Goal: Transaction & Acquisition: Subscribe to service/newsletter

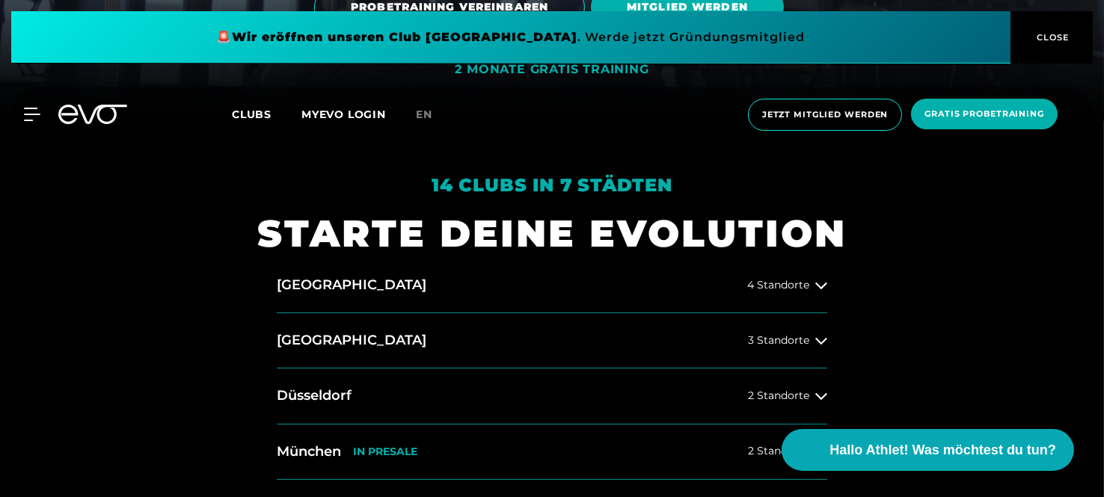
scroll to position [443, 0]
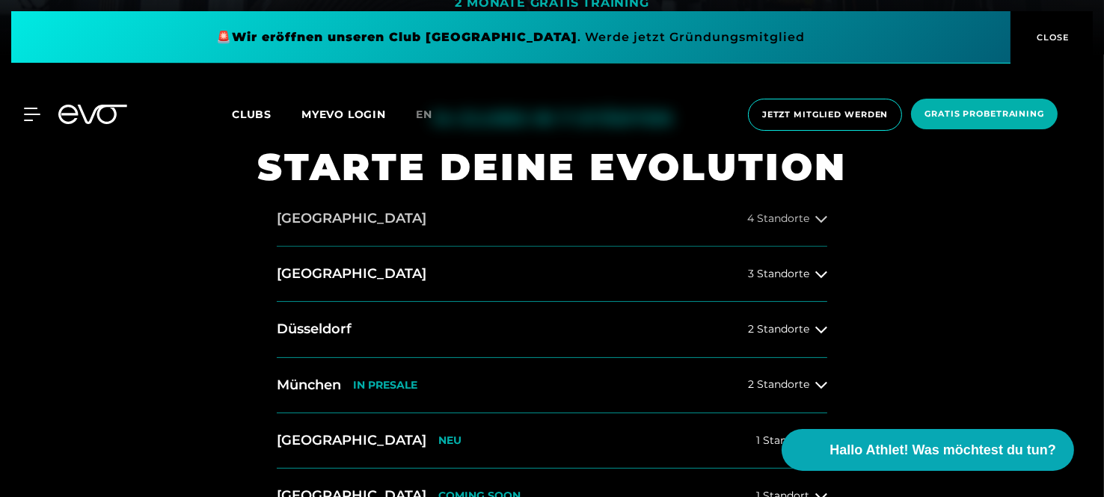
click at [453, 221] on button "[GEOGRAPHIC_DATA] 4 Standorte" at bounding box center [552, 219] width 551 height 55
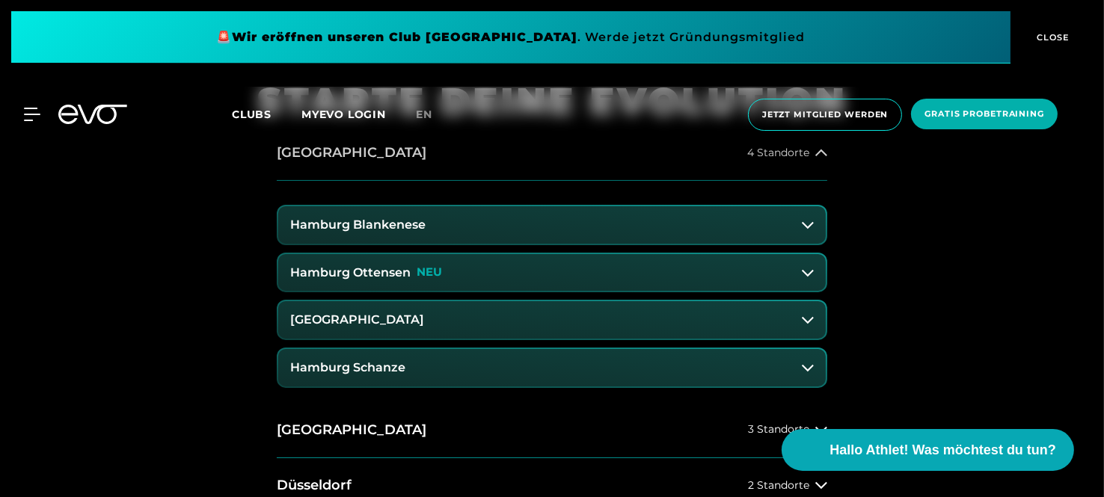
scroll to position [510, 0]
click at [469, 316] on button "[GEOGRAPHIC_DATA]" at bounding box center [552, 318] width 548 height 37
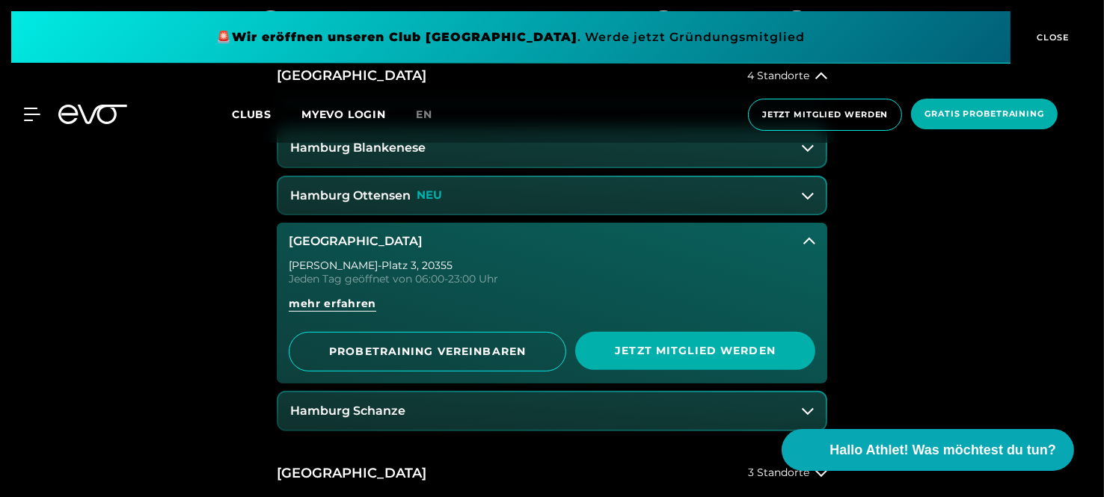
scroll to position [594, 0]
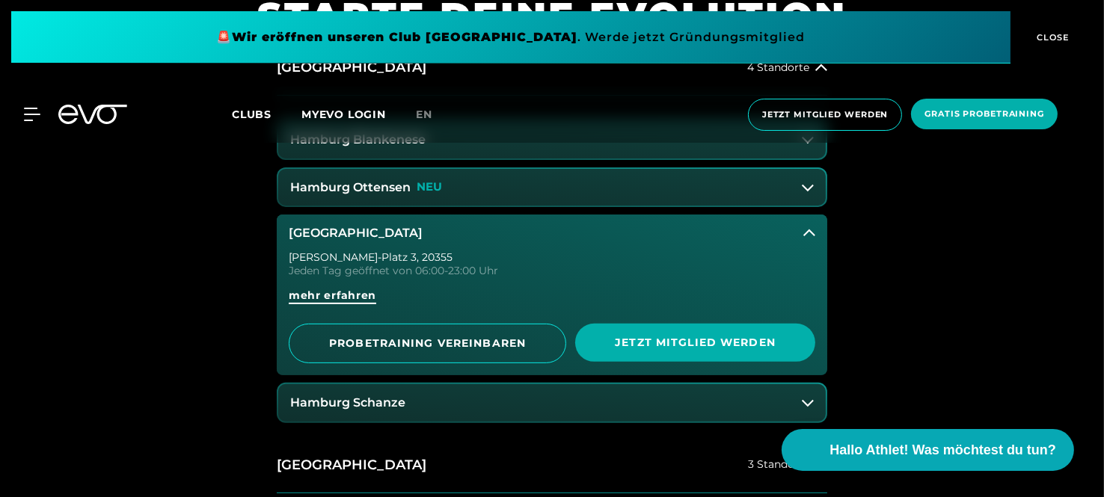
click at [337, 295] on span "mehr erfahren" at bounding box center [333, 296] width 88 height 16
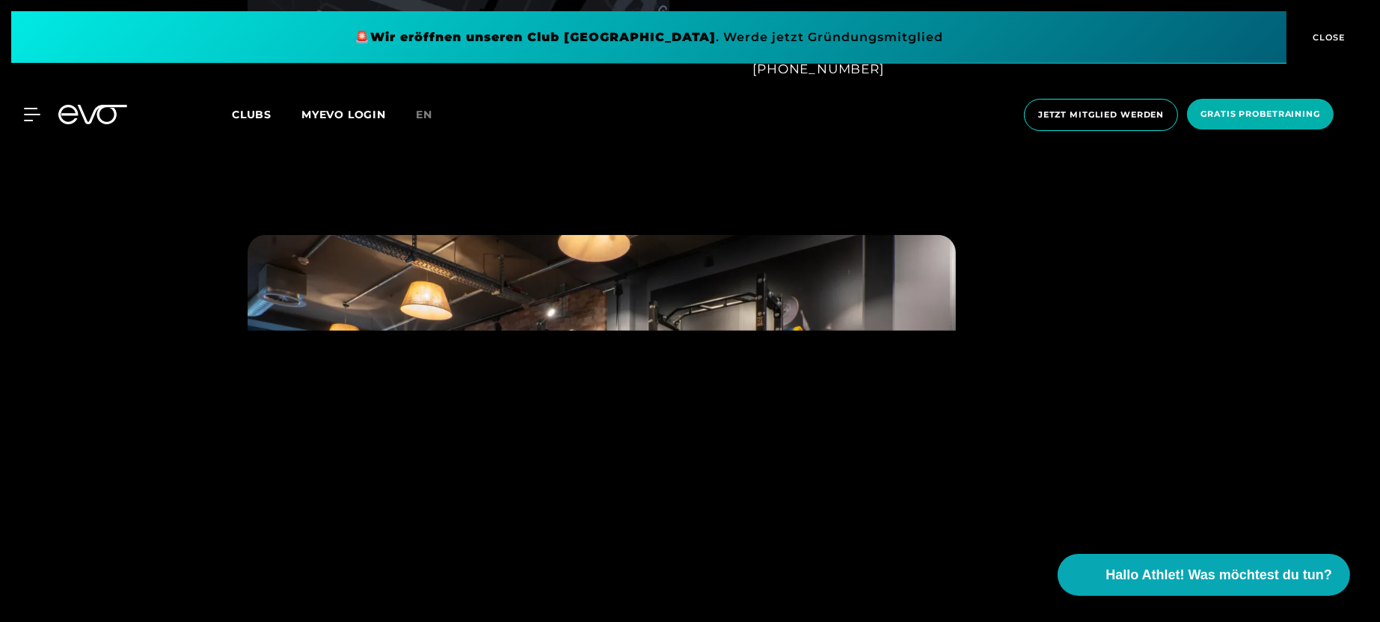
scroll to position [1358, 0]
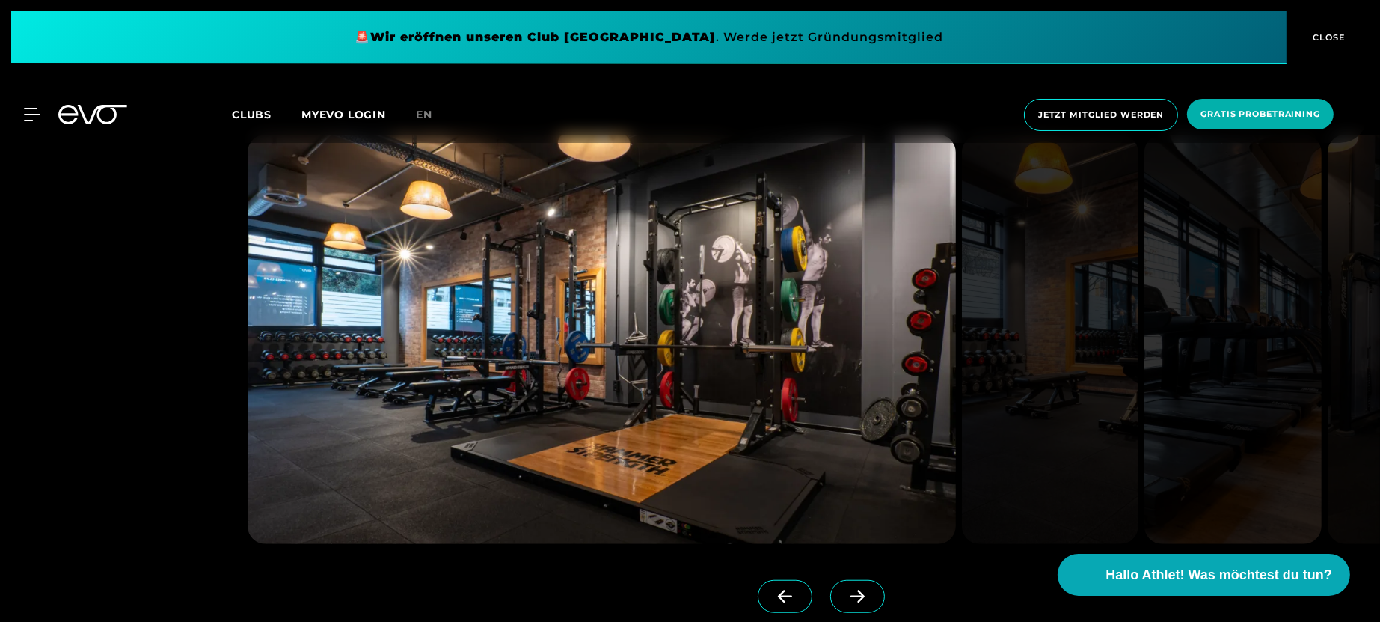
click at [845, 497] on icon at bounding box center [858, 595] width 26 height 13
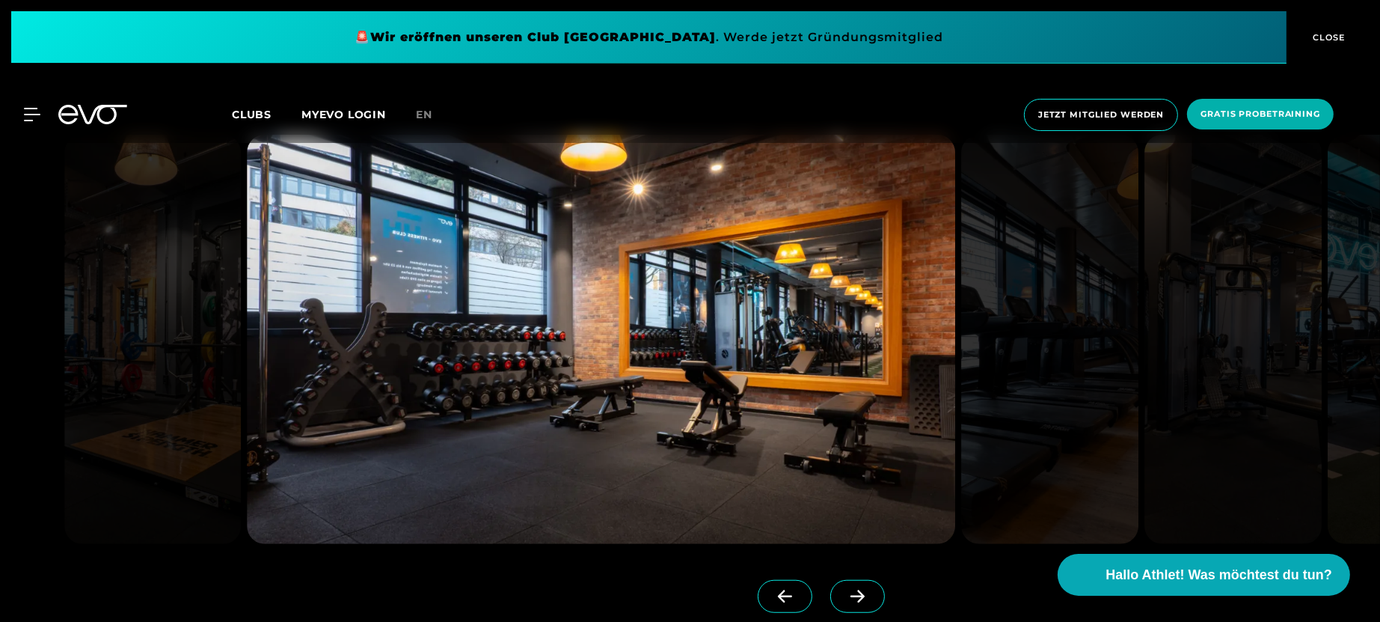
click at [845, 497] on icon at bounding box center [858, 595] width 26 height 13
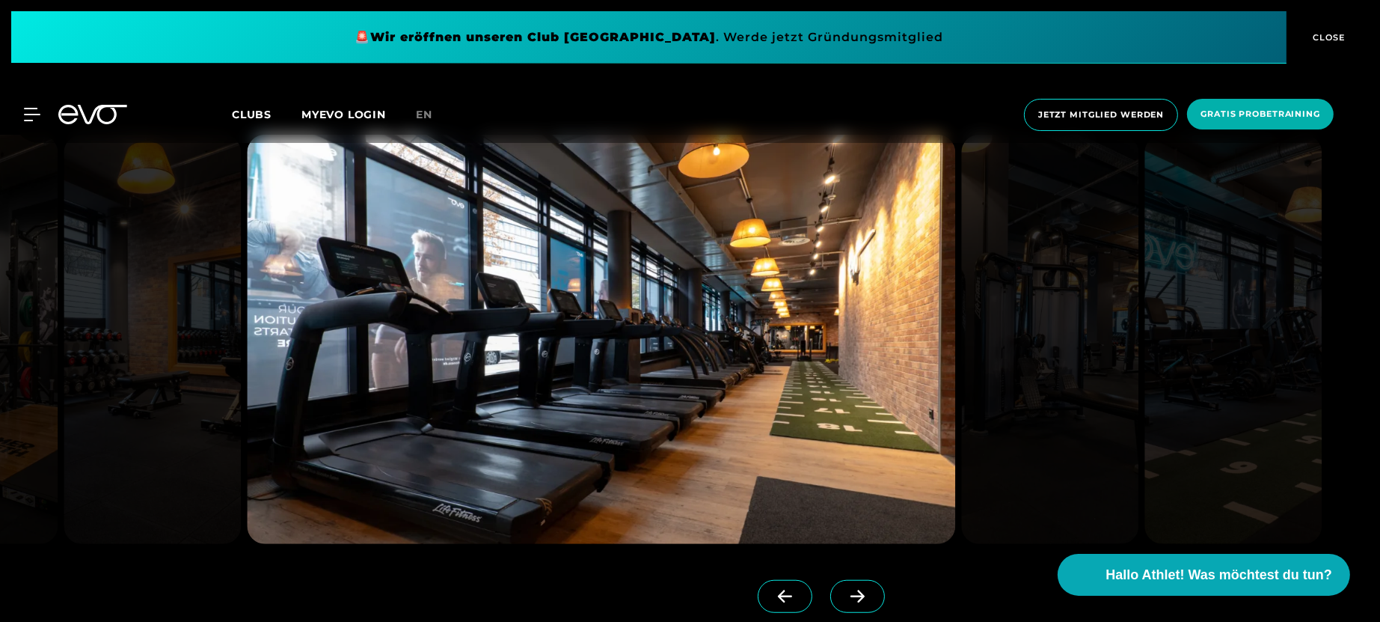
click at [845, 497] on icon at bounding box center [858, 595] width 26 height 13
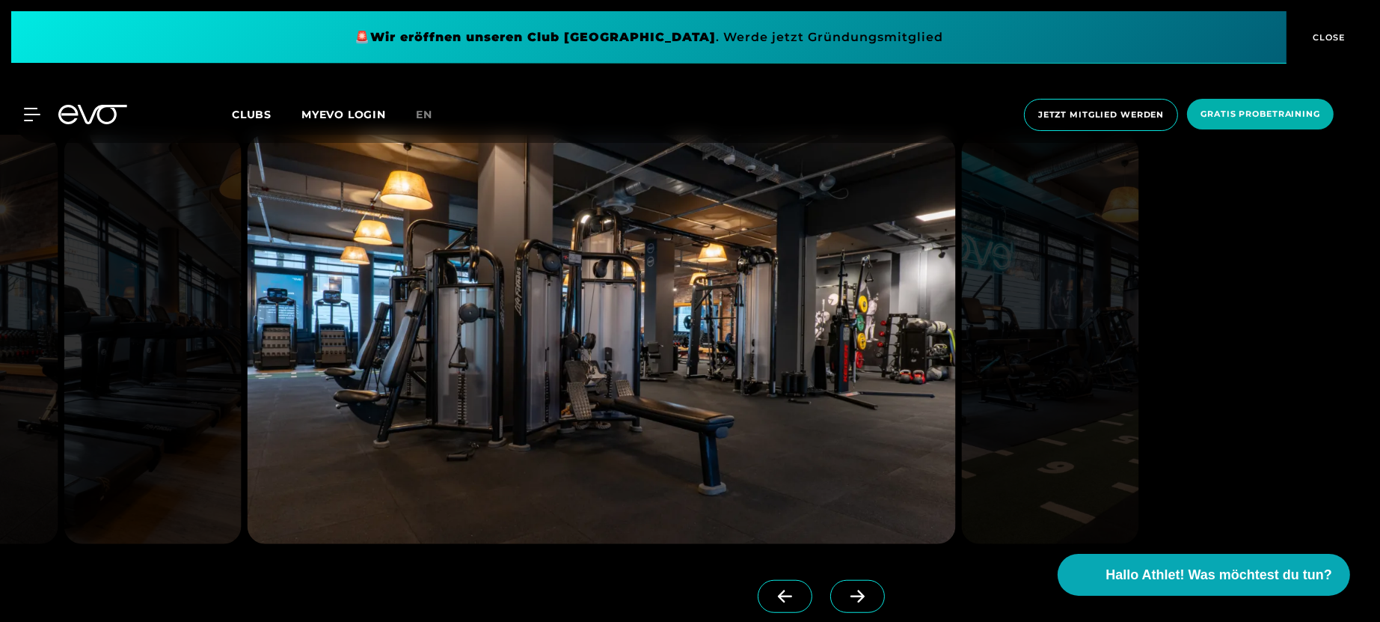
click at [845, 497] on icon at bounding box center [858, 595] width 26 height 13
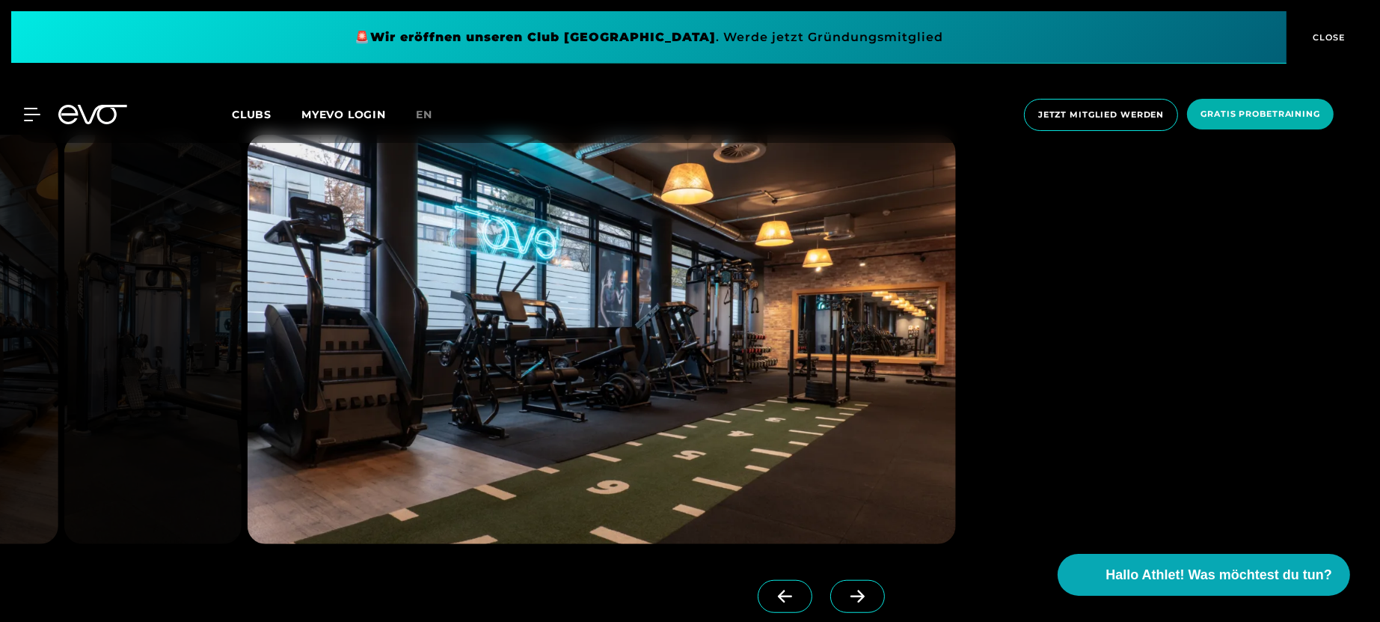
click at [845, 497] on icon at bounding box center [858, 595] width 26 height 13
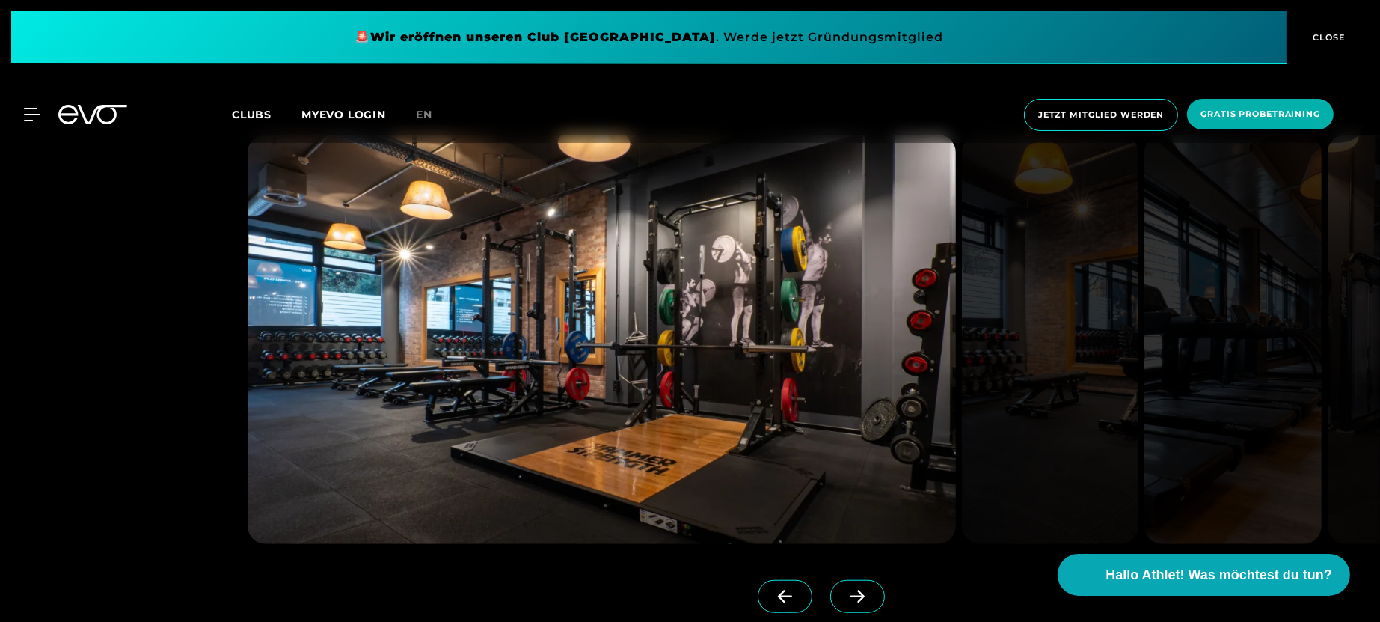
click at [845, 497] on icon at bounding box center [858, 595] width 26 height 13
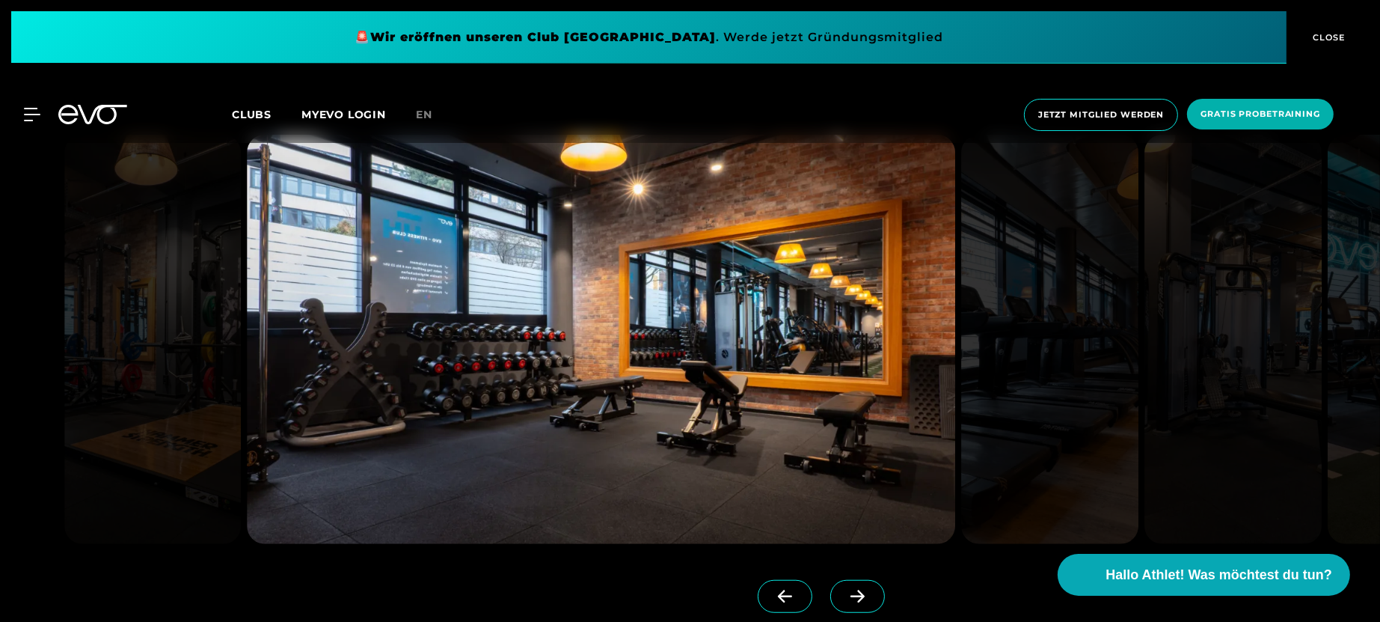
click at [778, 497] on icon at bounding box center [785, 596] width 14 height 13
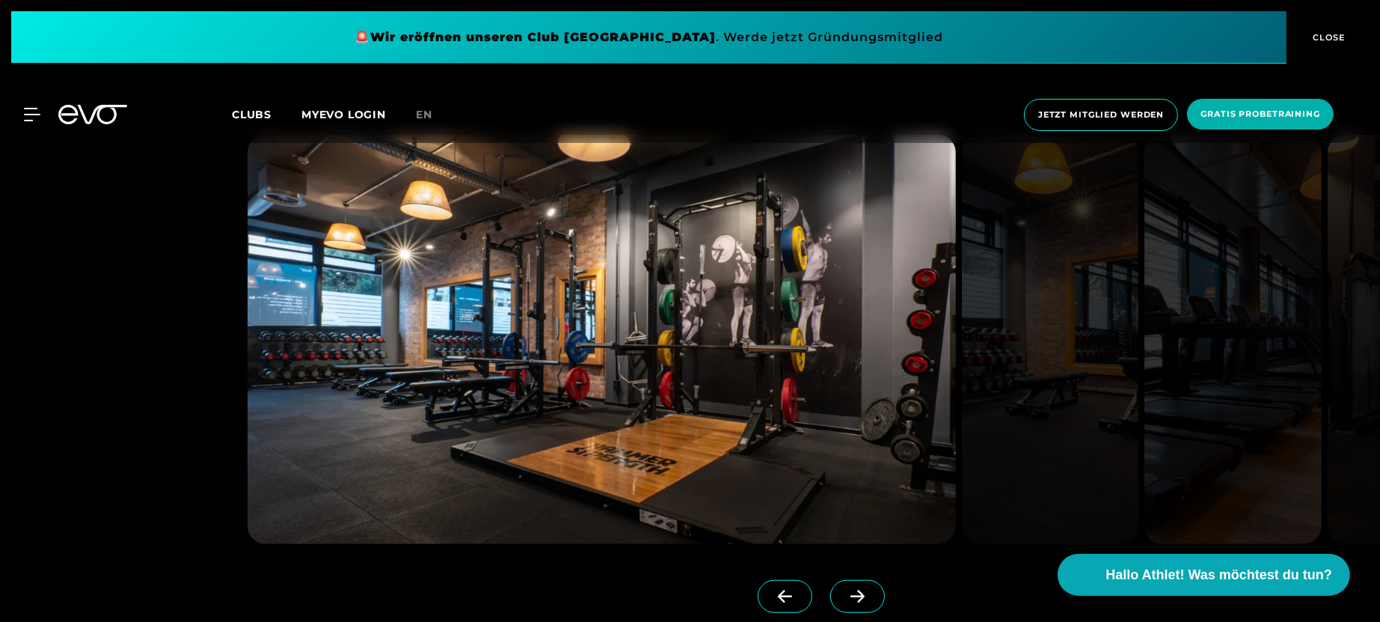
click at [837, 497] on span at bounding box center [857, 596] width 55 height 33
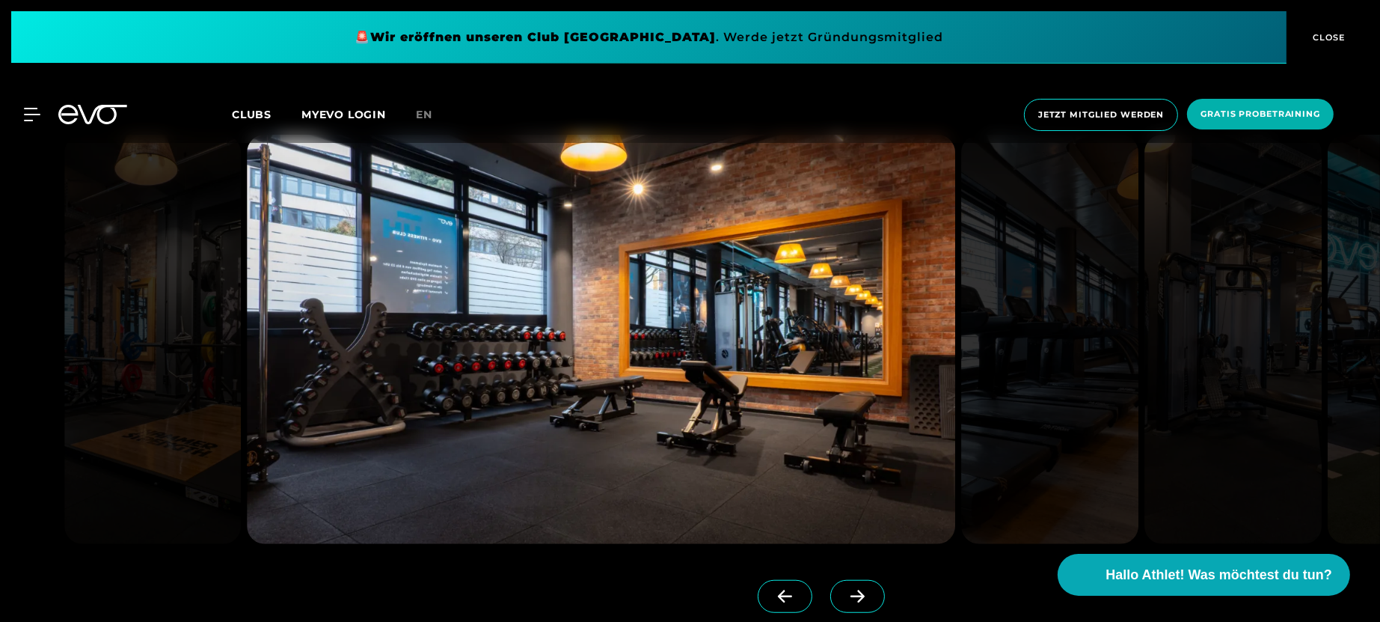
click at [837, 497] on span at bounding box center [857, 596] width 55 height 33
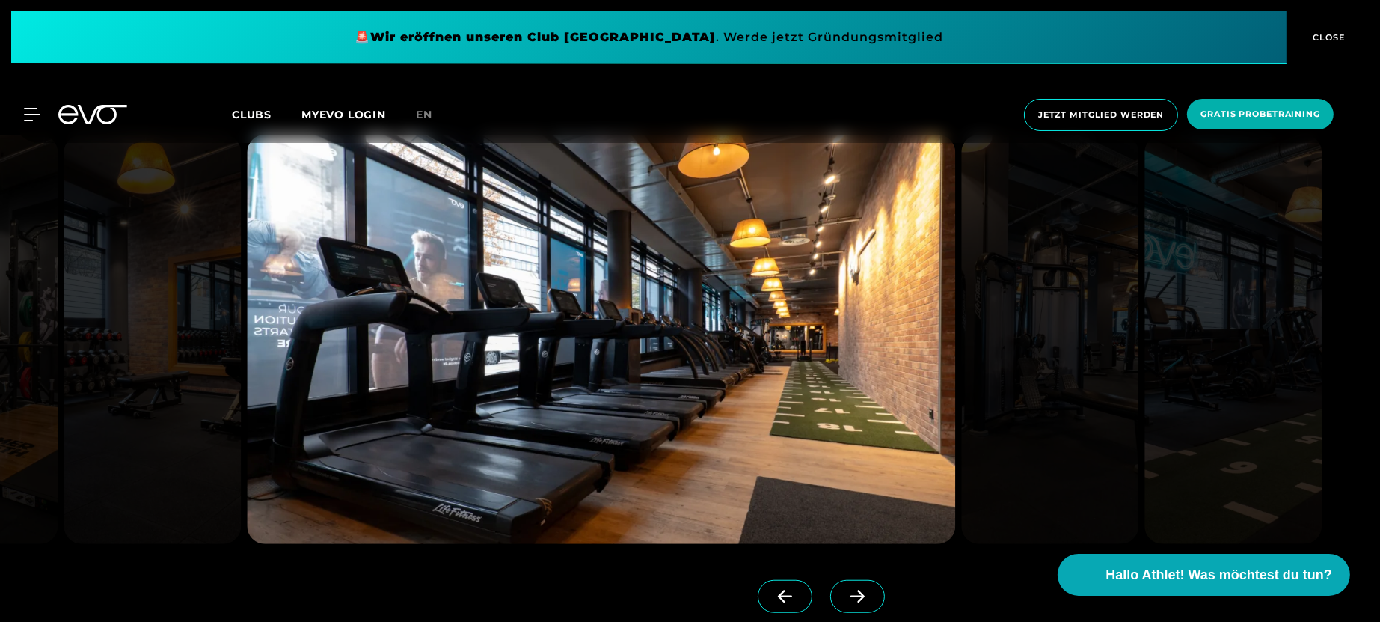
click at [837, 497] on span at bounding box center [857, 596] width 55 height 33
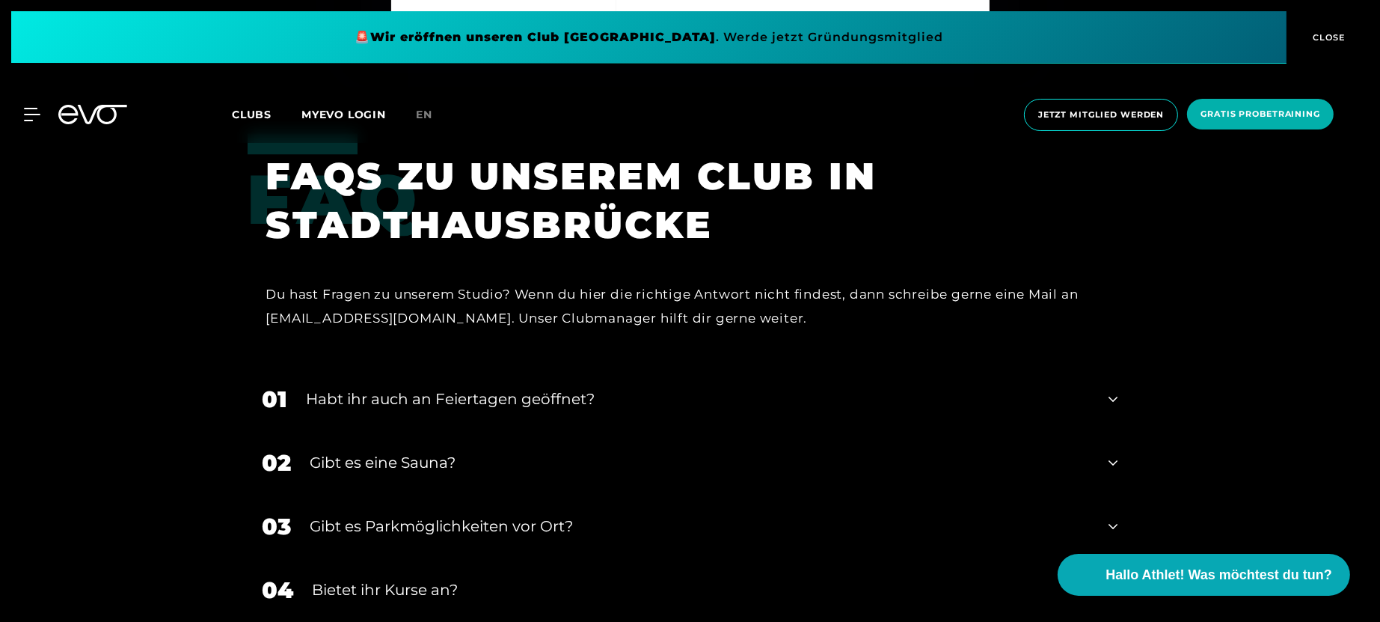
scroll to position [5258, 0]
click at [1036, 387] on div "Habt ihr auch an Feiertagen geöffnet?" at bounding box center [699, 398] width 784 height 22
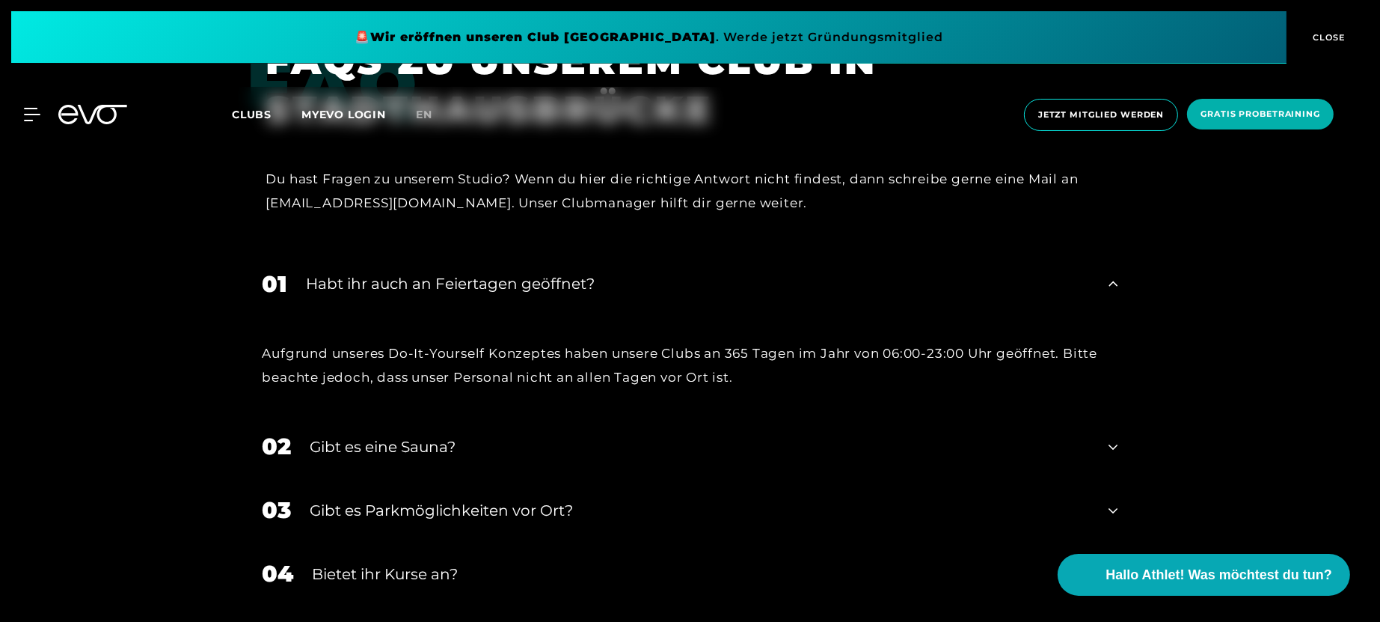
scroll to position [5421, 0]
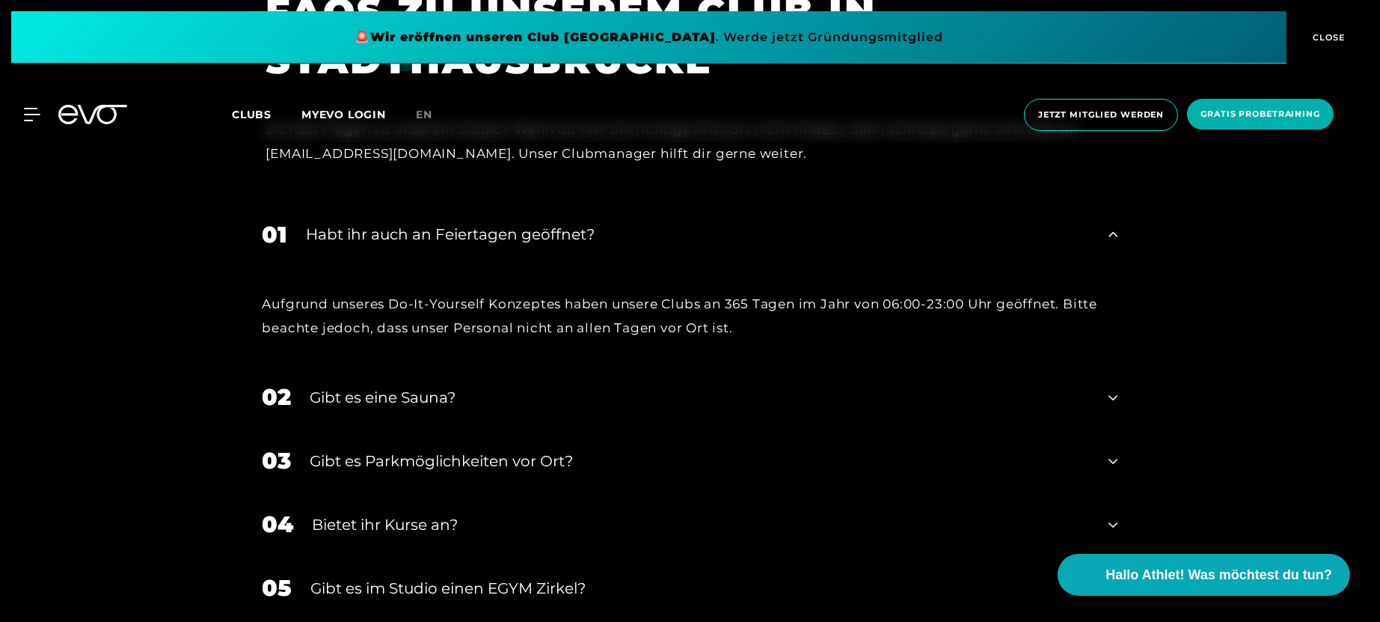
click at [1036, 386] on div "Gibt es eine Sauna?" at bounding box center [700, 397] width 780 height 22
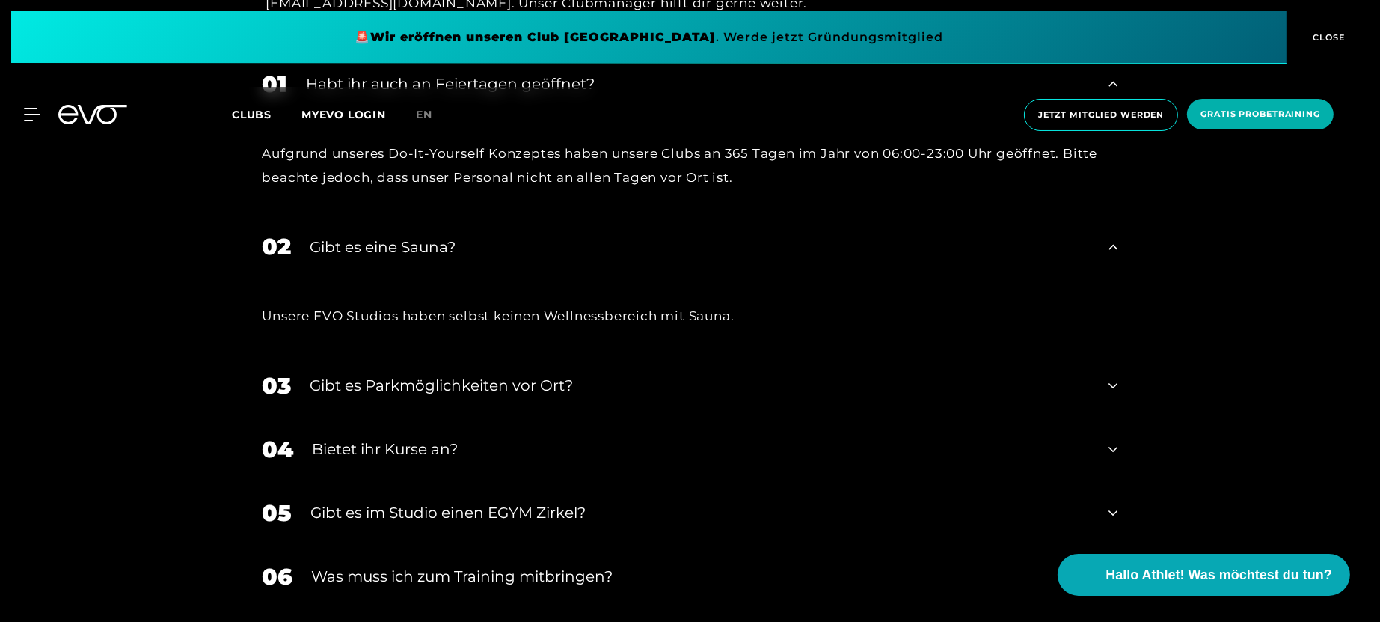
scroll to position [5572, 0]
click at [1045, 373] on div "Gibt es Parkmöglichkeiten vor Ort?" at bounding box center [700, 384] width 780 height 22
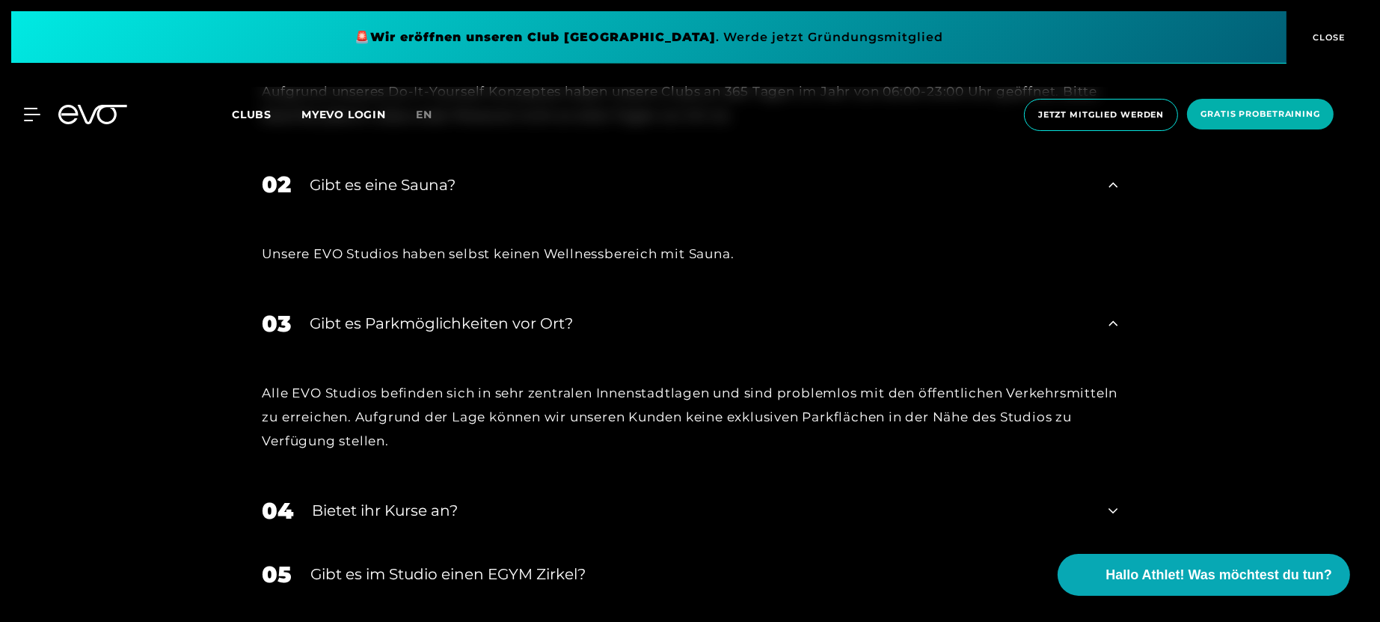
scroll to position [5887, 0]
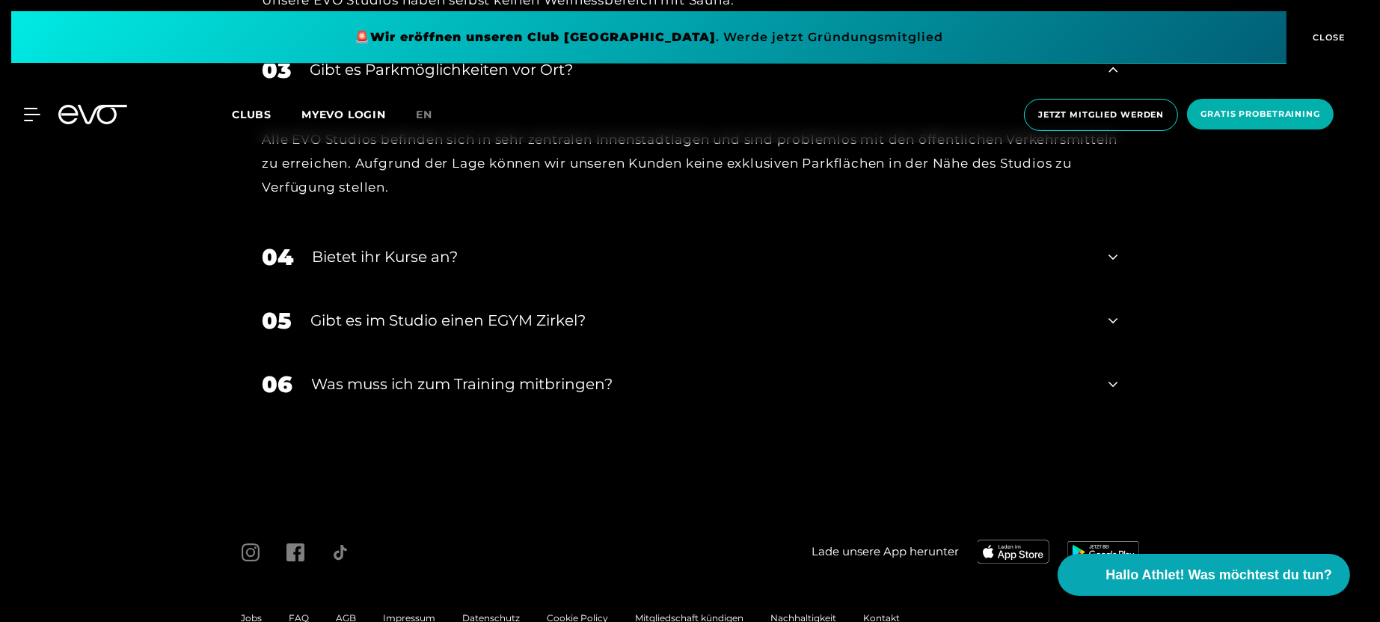
click at [1044, 229] on div "04 Bietet ihr [DEMOGRAPHIC_DATA]?" at bounding box center [691, 257] width 886 height 64
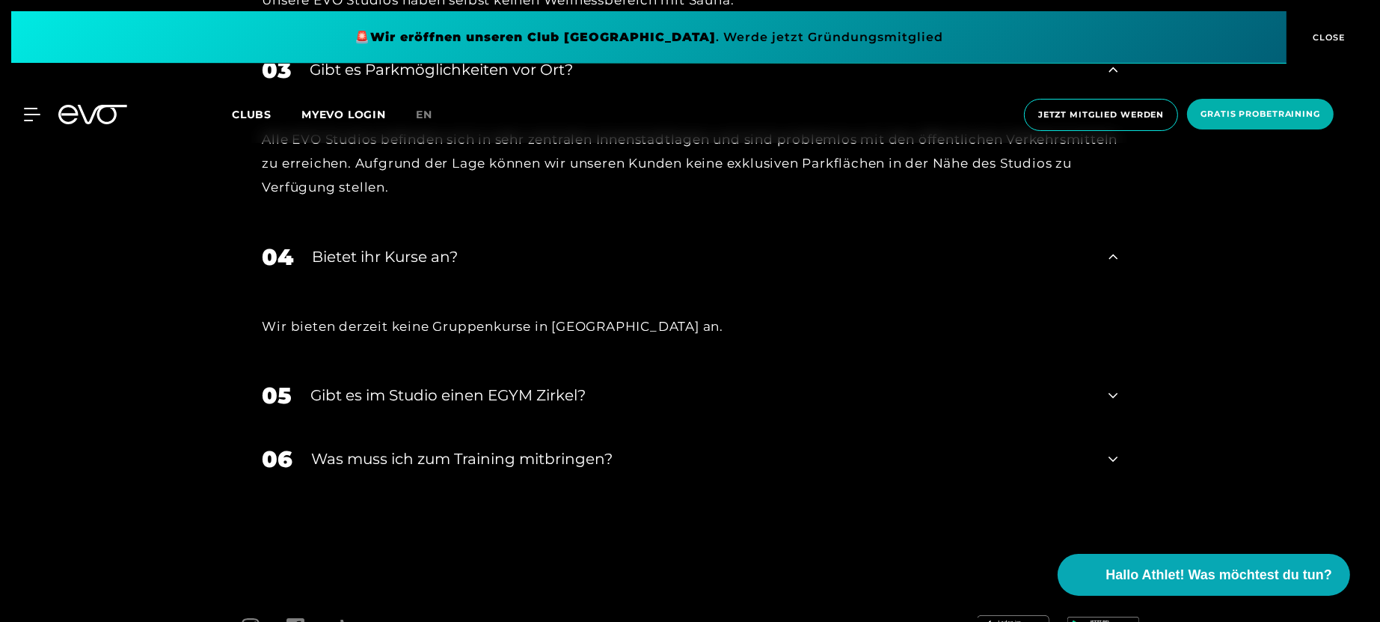
click at [936, 384] on div "Gibt es im Studio einen EGYM Zirkel?" at bounding box center [701, 395] width 780 height 22
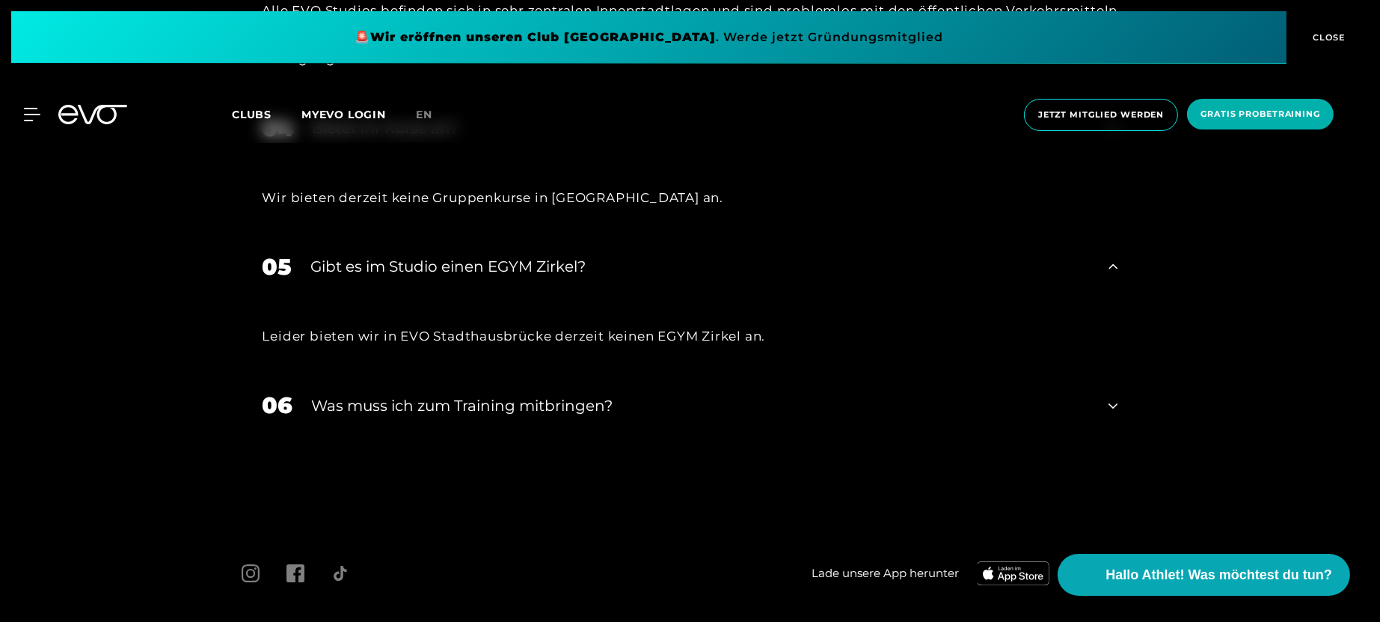
scroll to position [6015, 0]
click at [922, 395] on div "Was muss ich zum Training mitbringen?" at bounding box center [701, 406] width 779 height 22
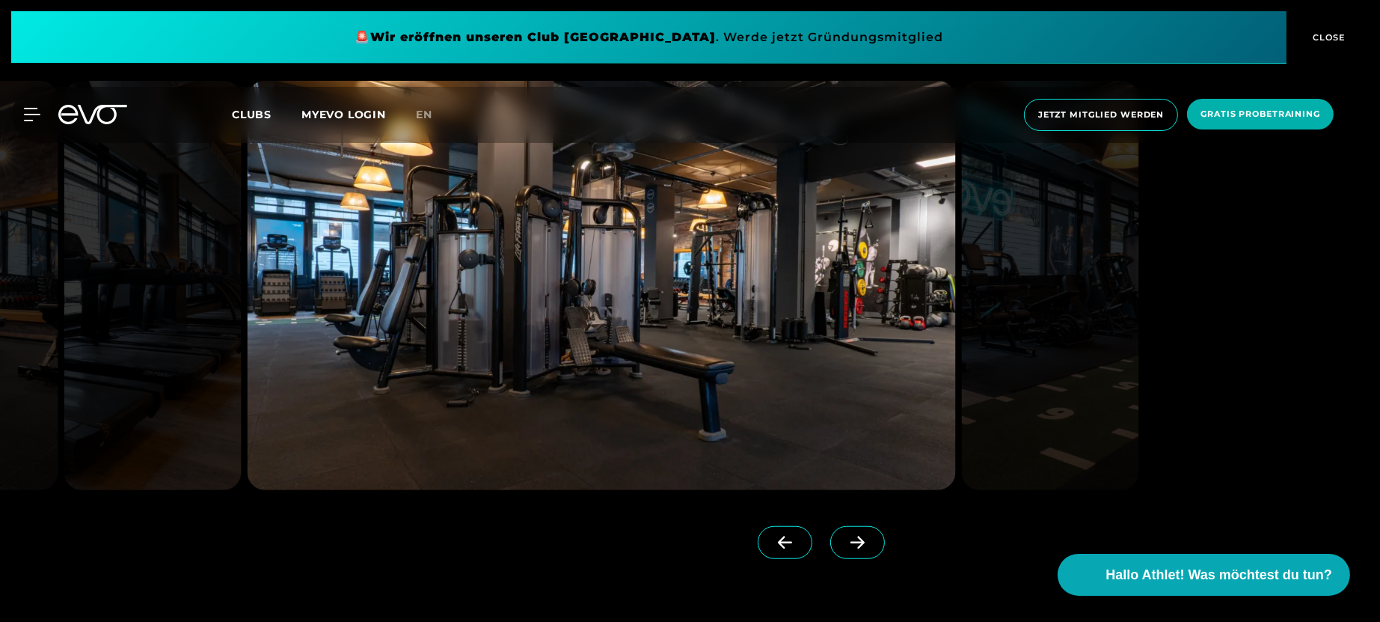
scroll to position [1414, 0]
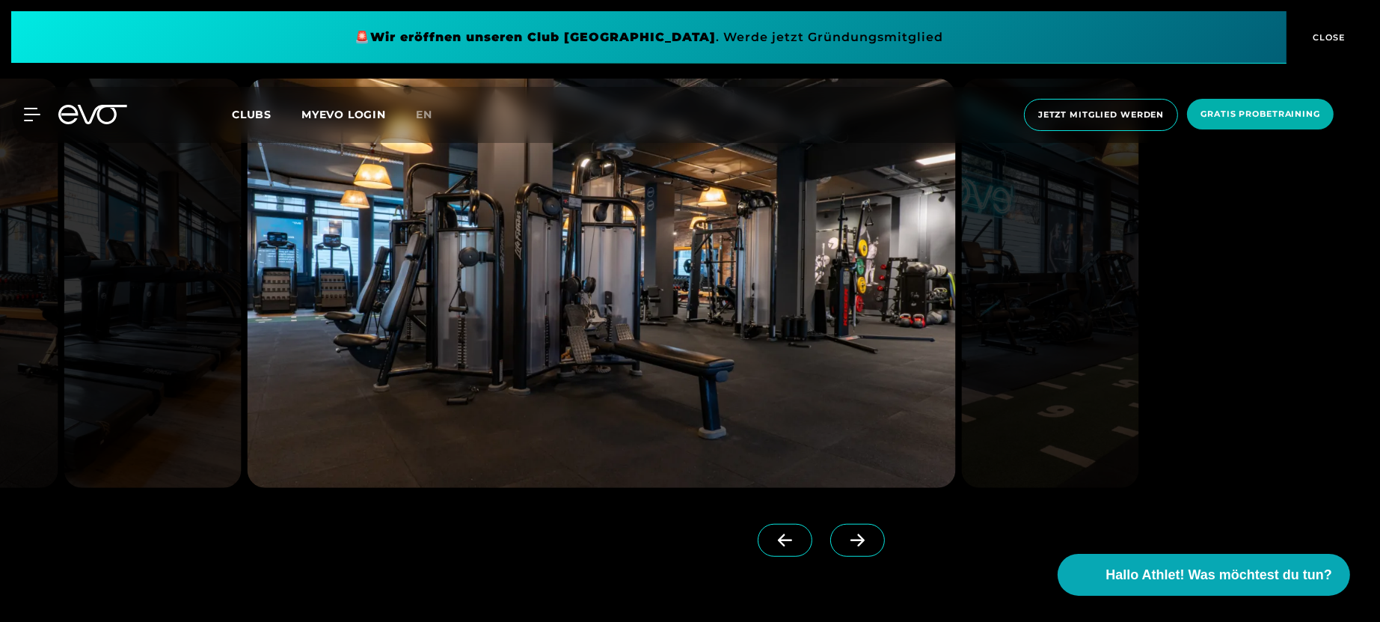
click at [833, 497] on span at bounding box center [857, 540] width 55 height 33
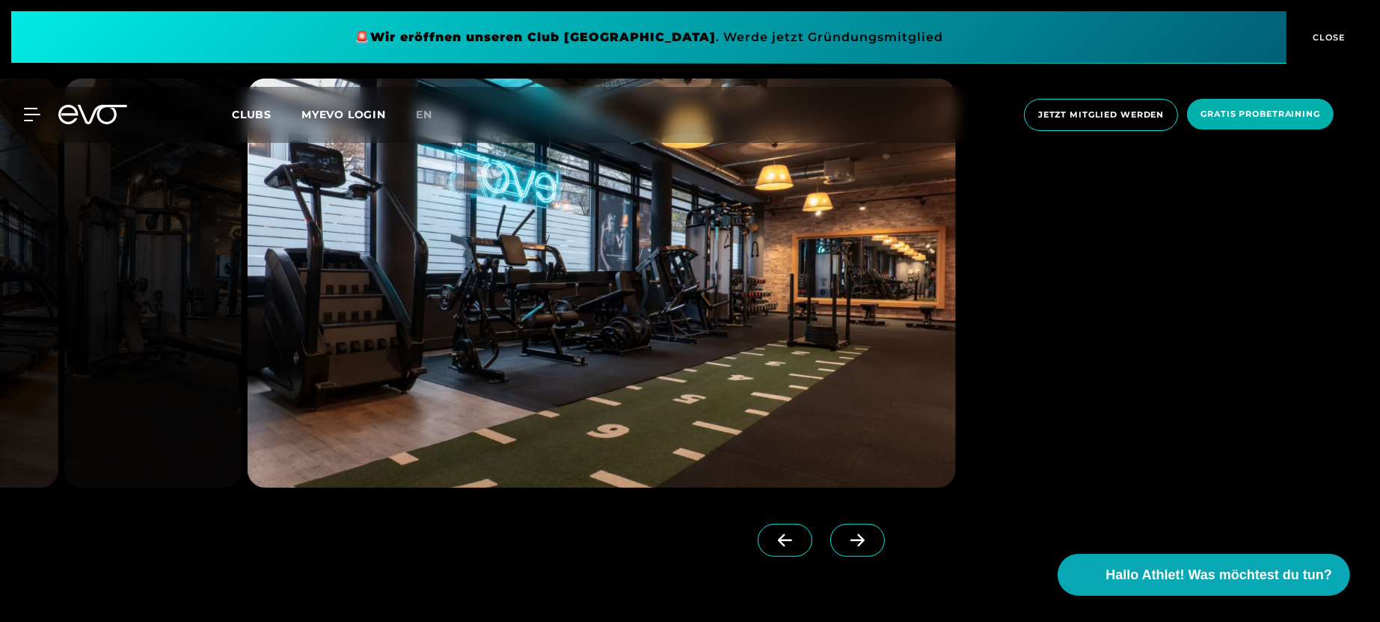
click at [833, 497] on span at bounding box center [857, 540] width 55 height 33
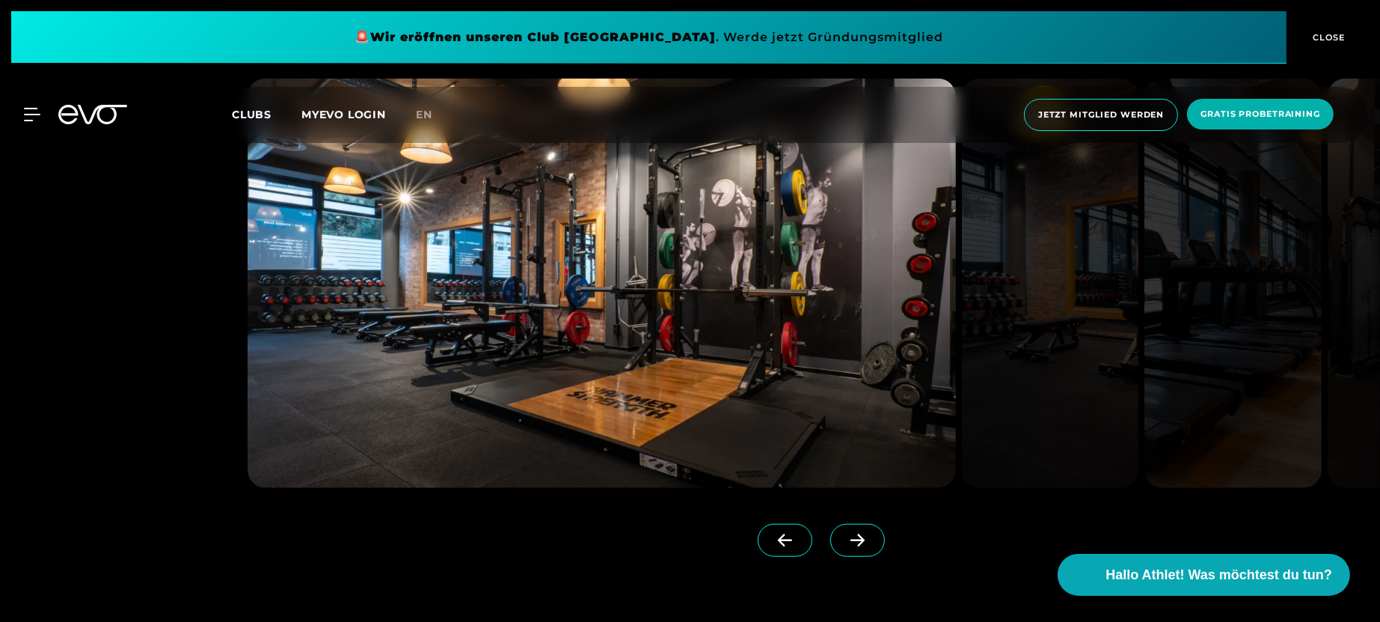
click at [833, 497] on span at bounding box center [857, 540] width 55 height 33
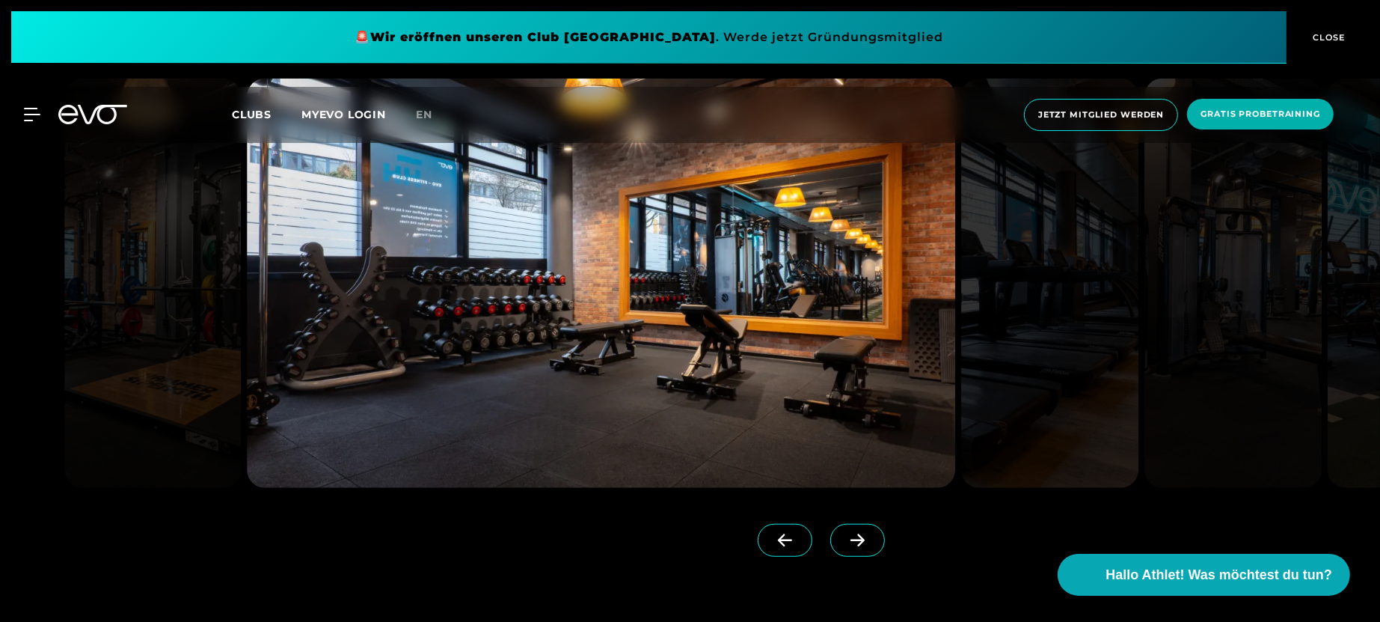
click at [833, 497] on span at bounding box center [857, 540] width 55 height 33
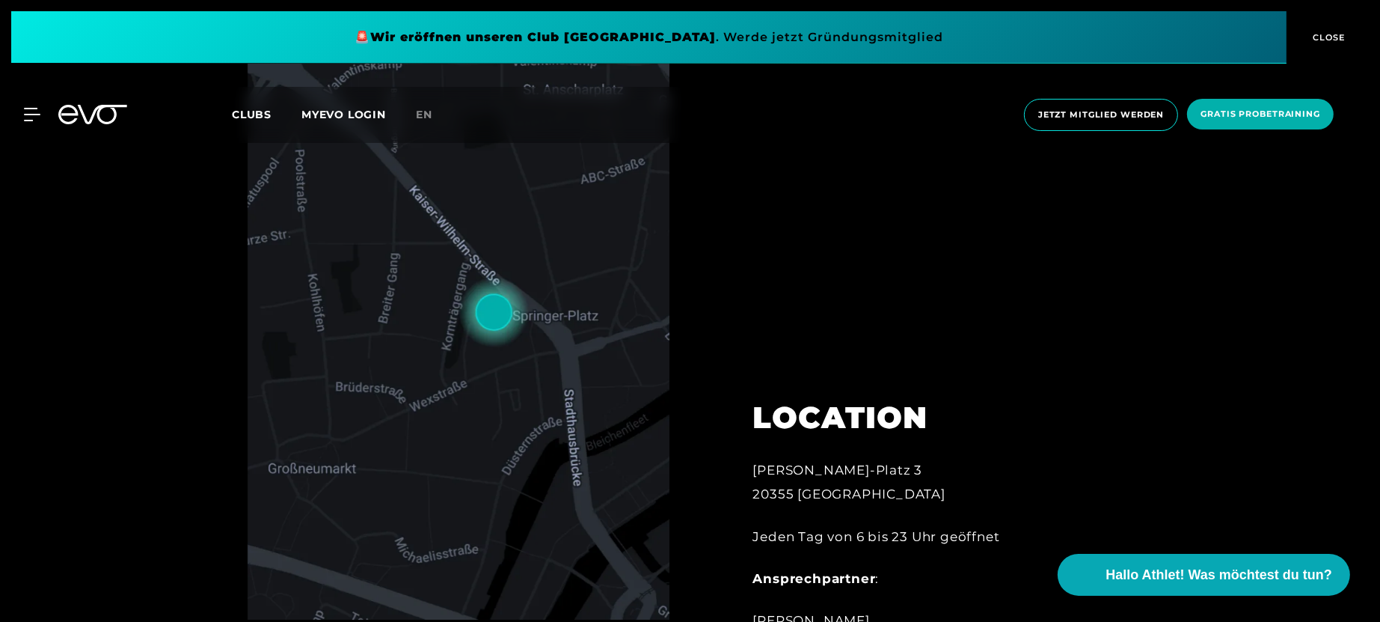
scroll to position [0, 0]
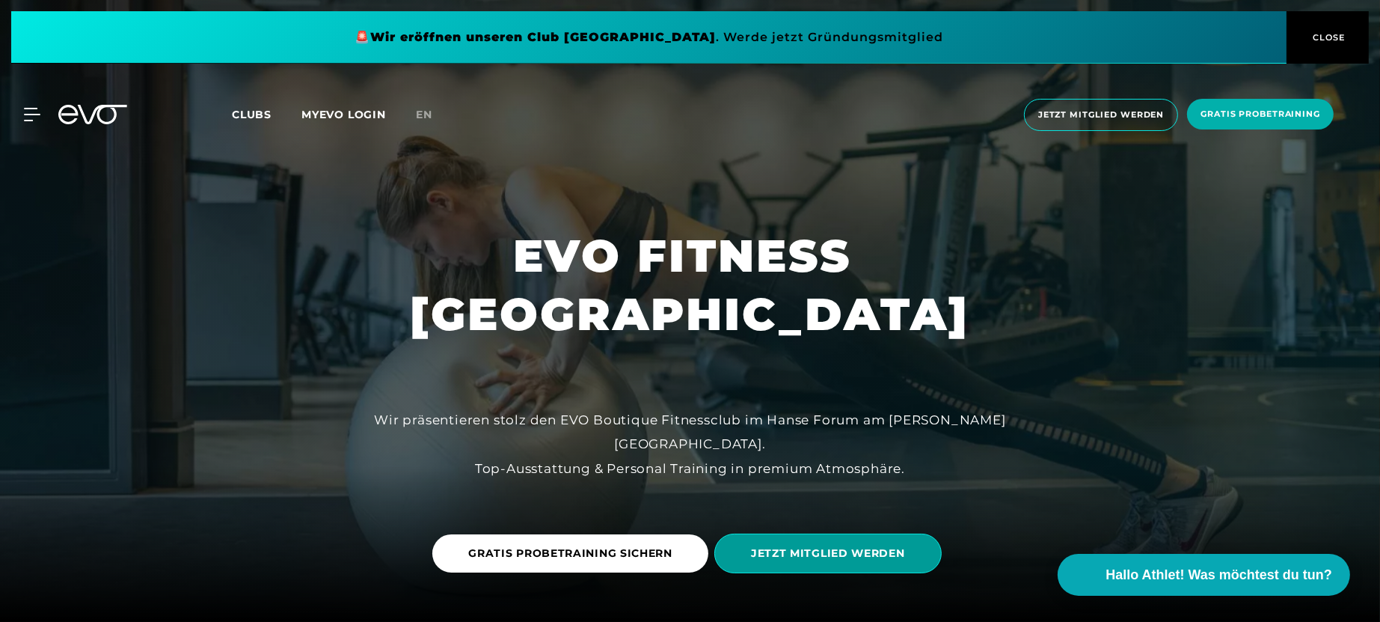
click at [794, 497] on span "JETZT MITGLIED WERDEN" at bounding box center [828, 553] width 154 height 16
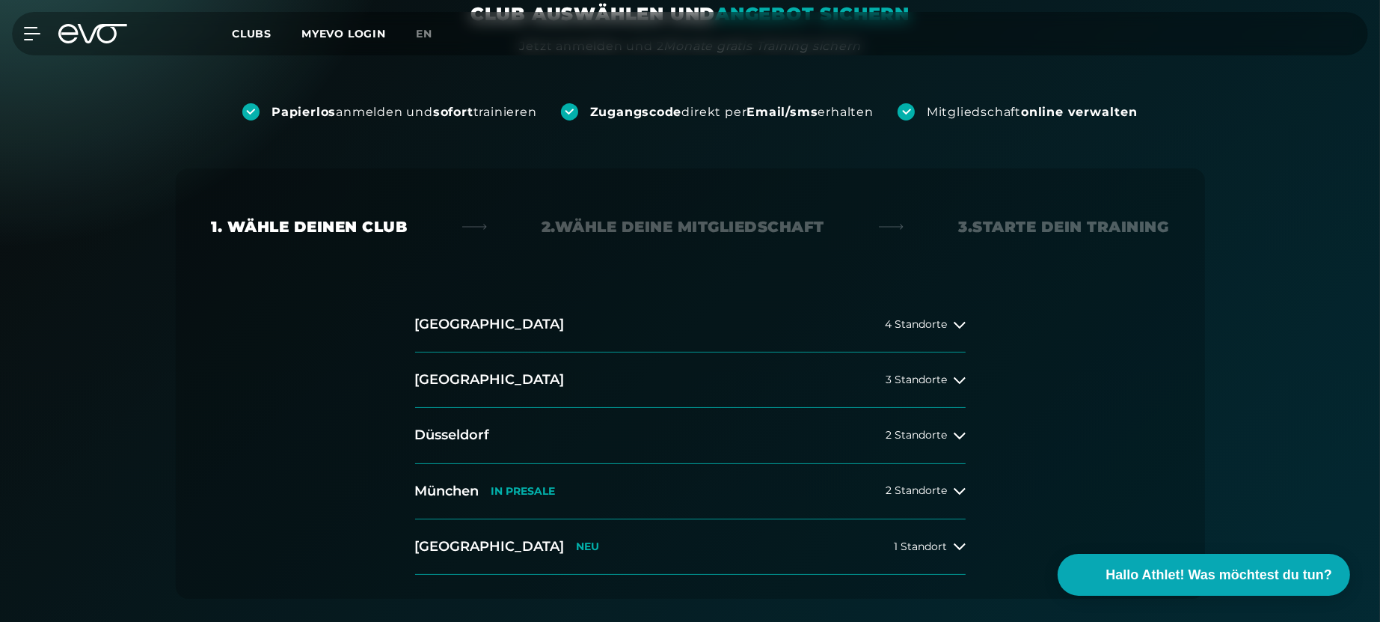
scroll to position [163, 0]
click at [696, 329] on button "[GEOGRAPHIC_DATA] 4 Standorte" at bounding box center [690, 323] width 551 height 55
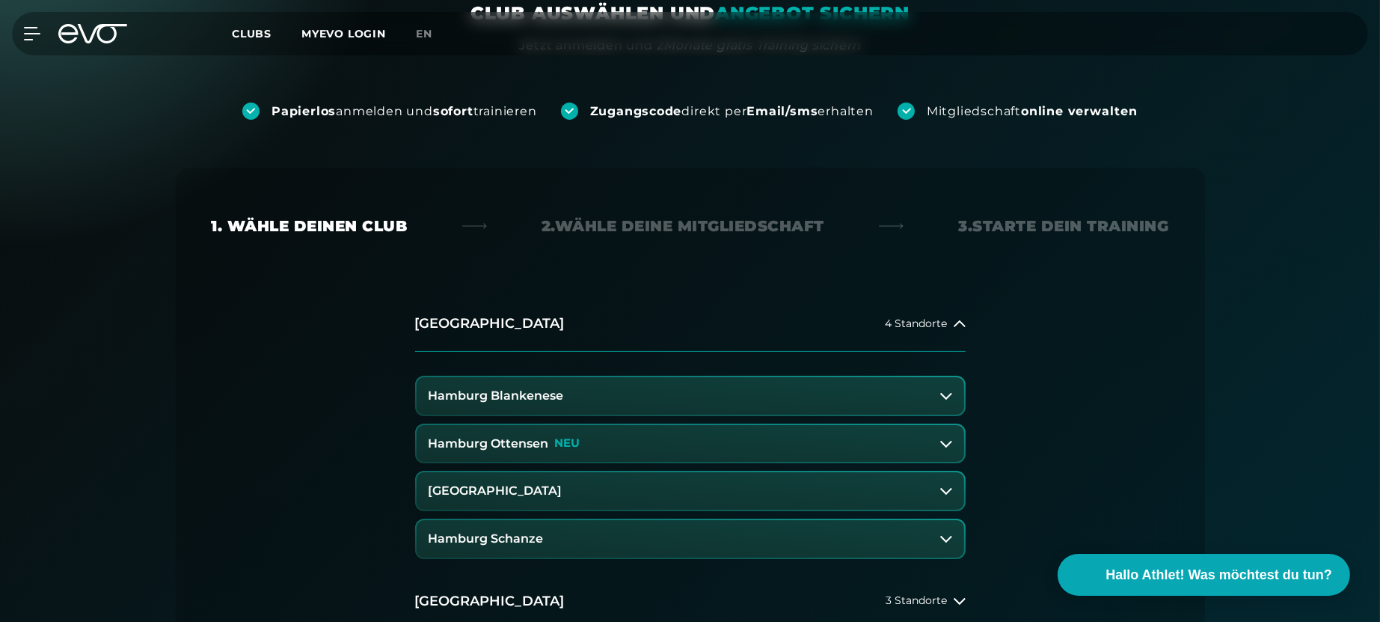
click at [626, 486] on button "[GEOGRAPHIC_DATA]" at bounding box center [691, 490] width 548 height 37
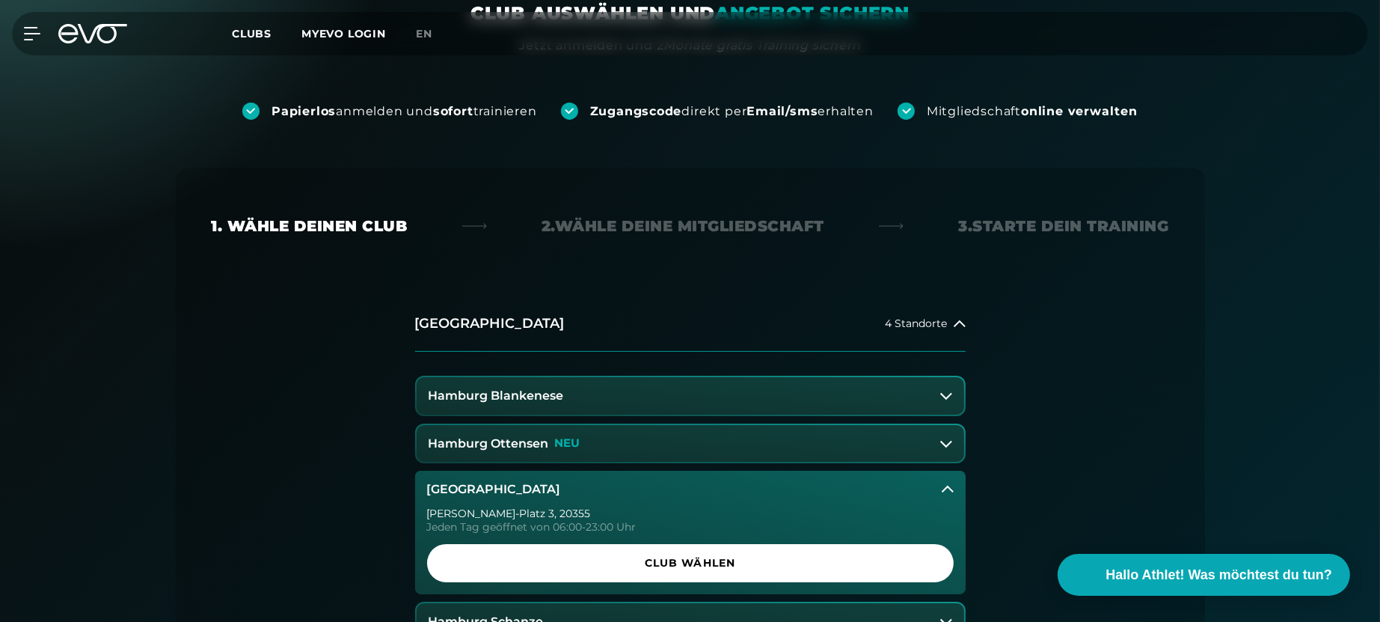
scroll to position [261, 0]
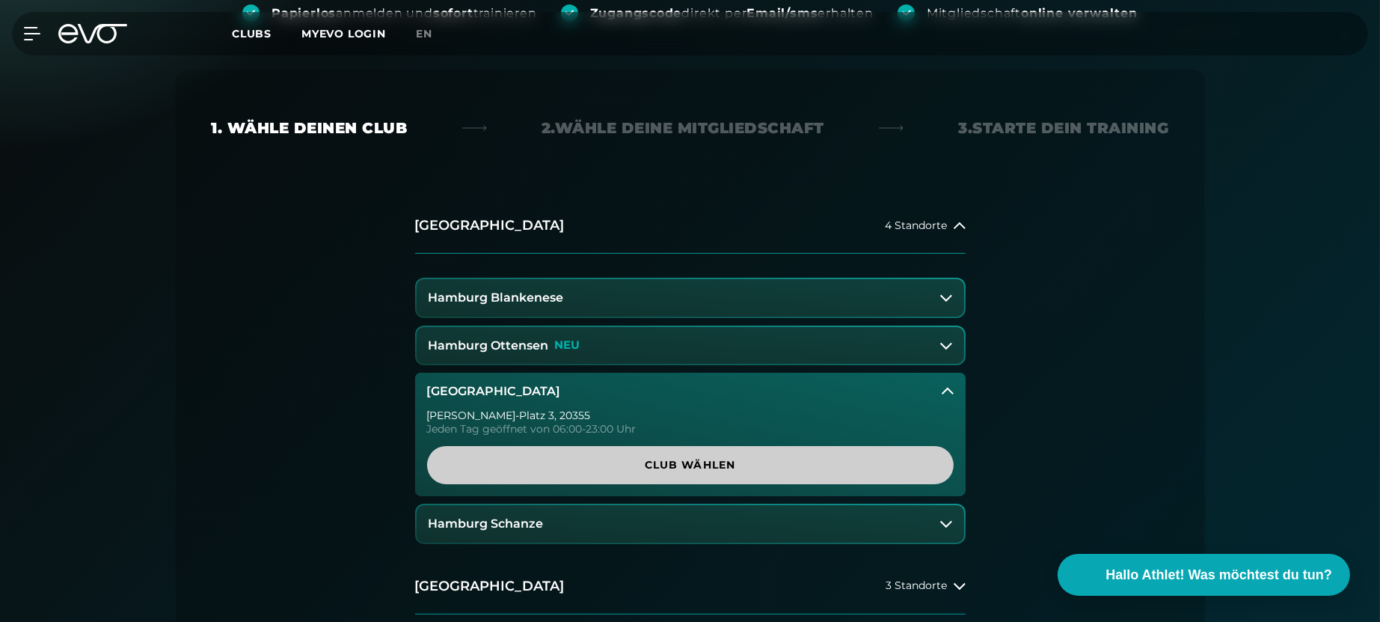
click at [641, 468] on span "Club wählen" at bounding box center [690, 465] width 455 height 16
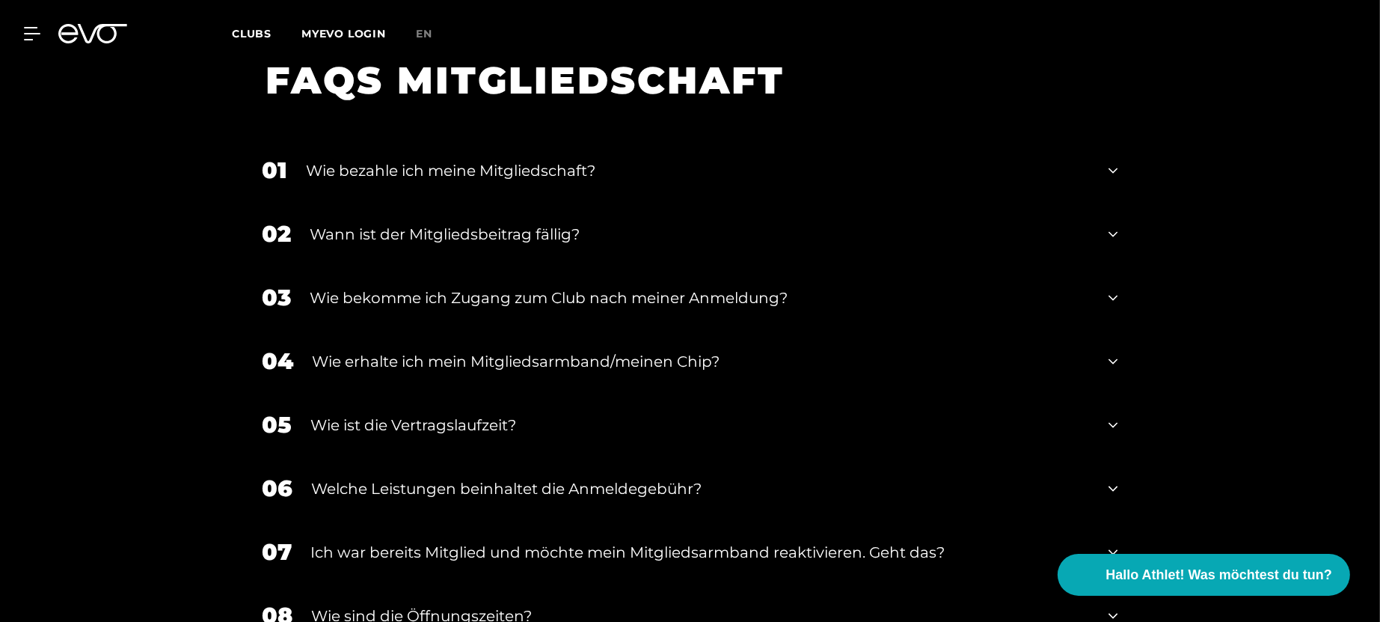
scroll to position [2590, 0]
click at [849, 222] on div "Wann ist der Mitgliedsbeitrag fällig?" at bounding box center [700, 233] width 780 height 22
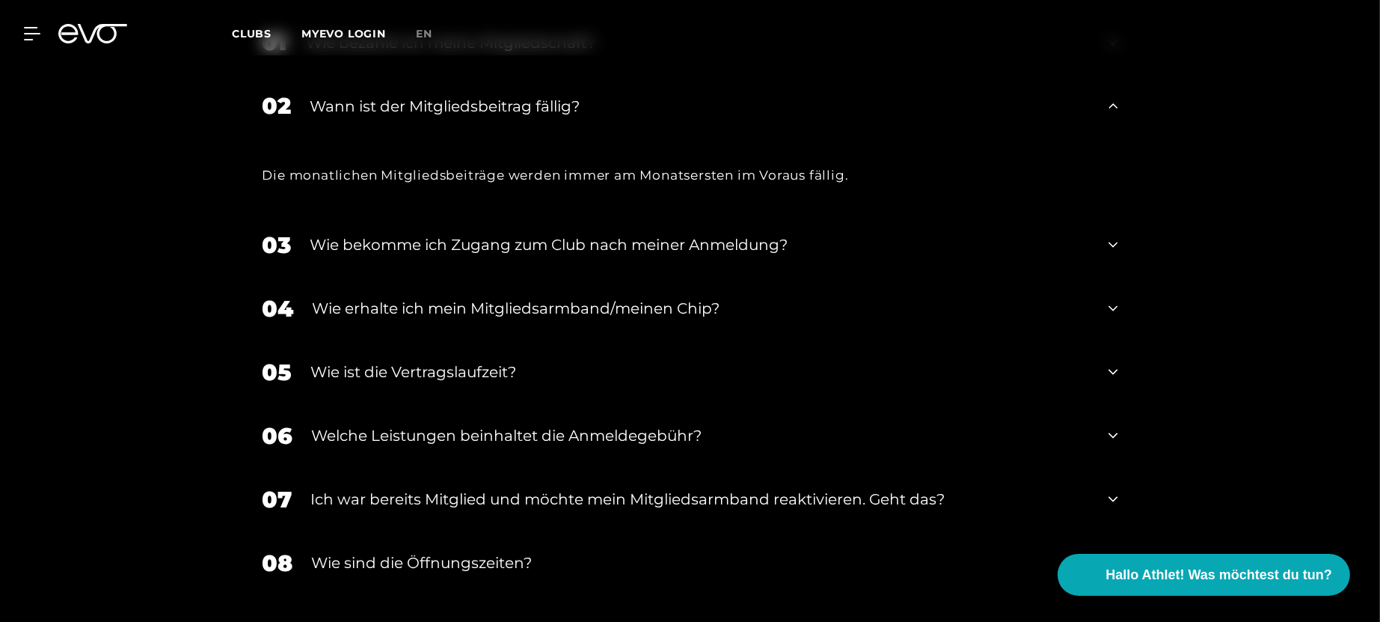
scroll to position [2716, 0]
click at [699, 342] on div "05 Wie ist die Vertragslaufzeit?" at bounding box center [691, 374] width 886 height 64
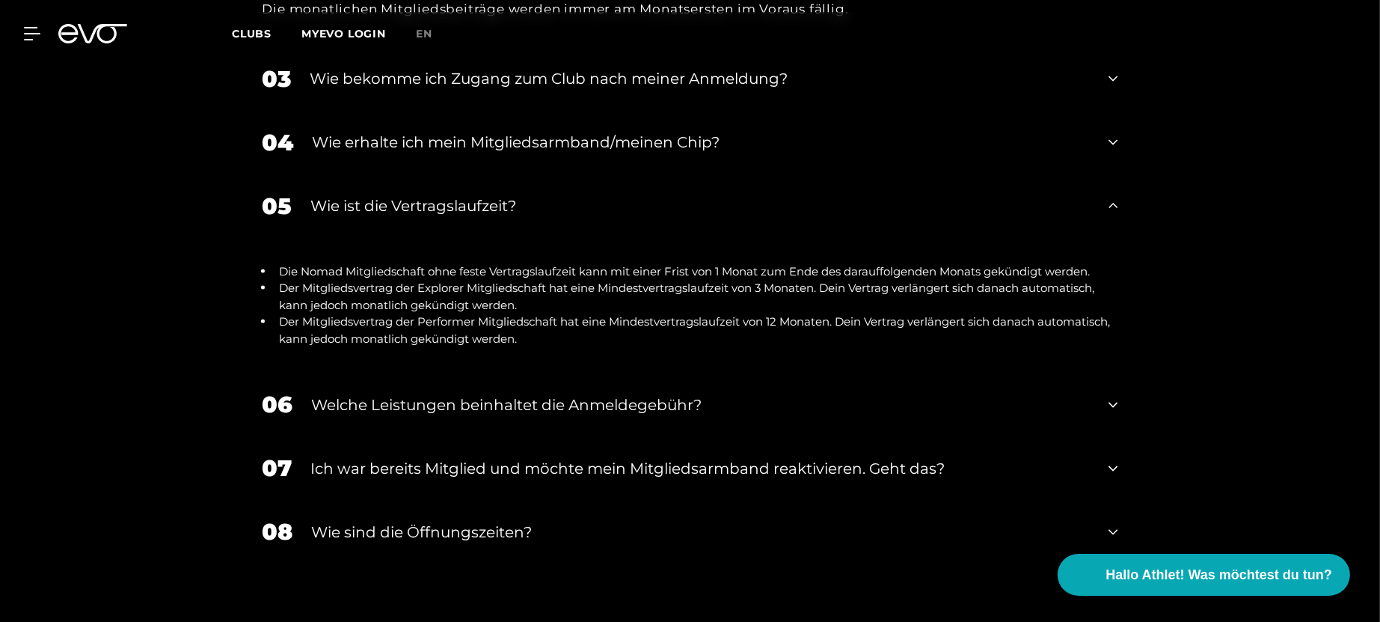
scroll to position [2884, 0]
click at [678, 393] on div "Welche Leistungen beinhaltet die Anmeldegebühr?" at bounding box center [701, 404] width 779 height 22
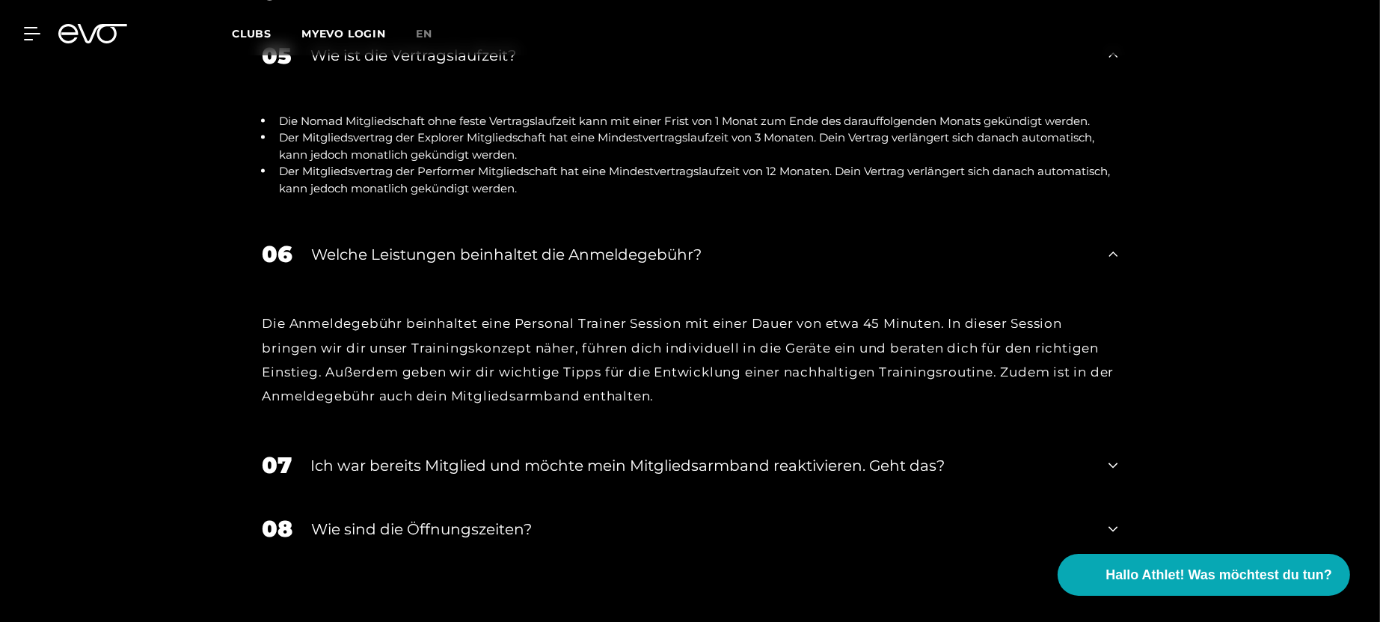
scroll to position [3059, 0]
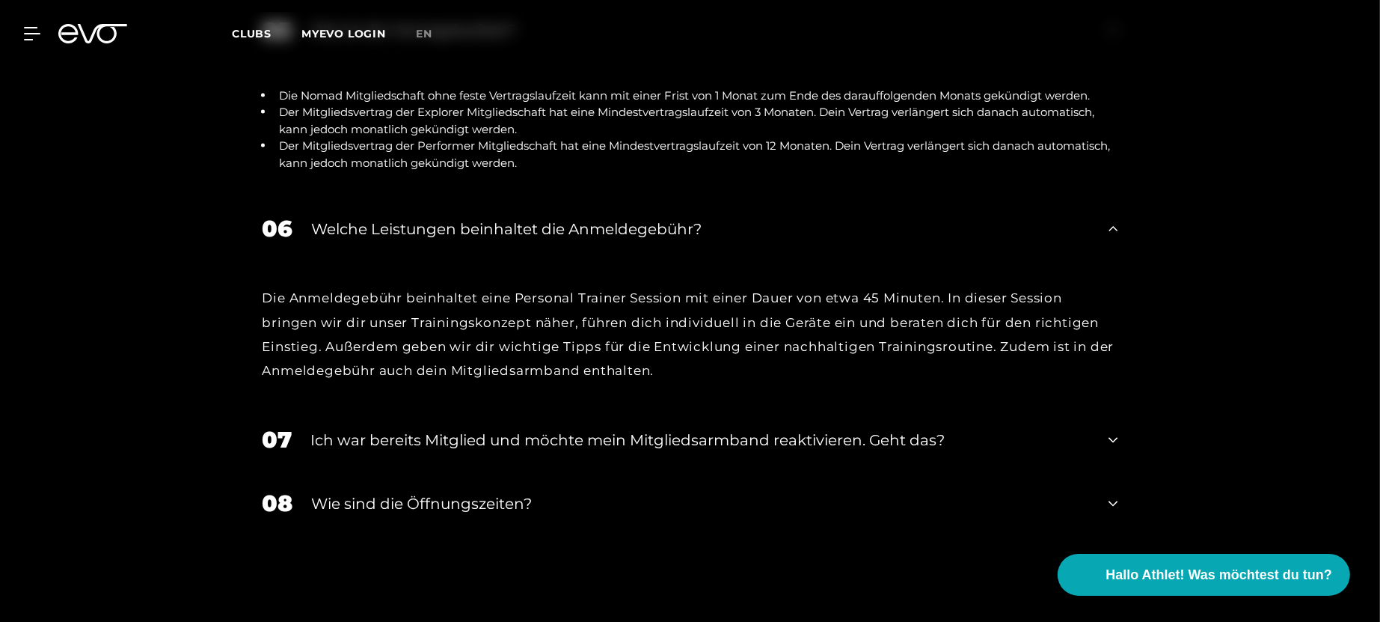
click at [578, 492] on div "Wie sind die Öffnungszeiten?" at bounding box center [701, 503] width 779 height 22
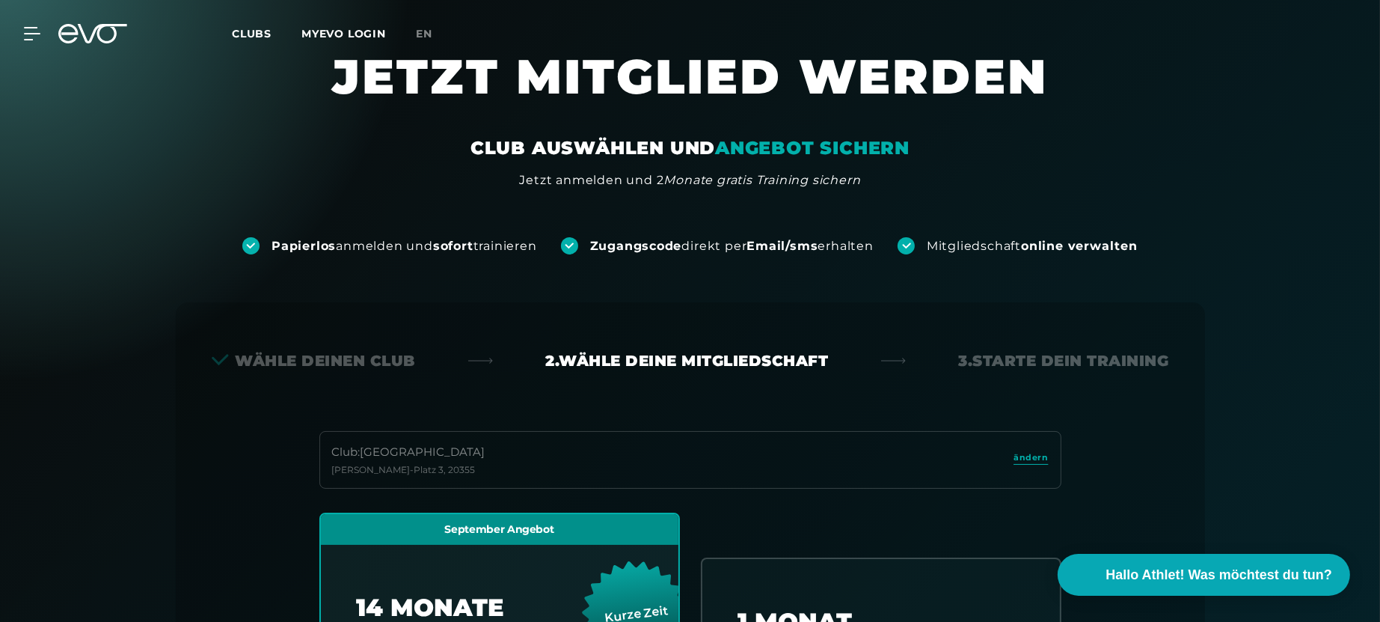
scroll to position [0, 0]
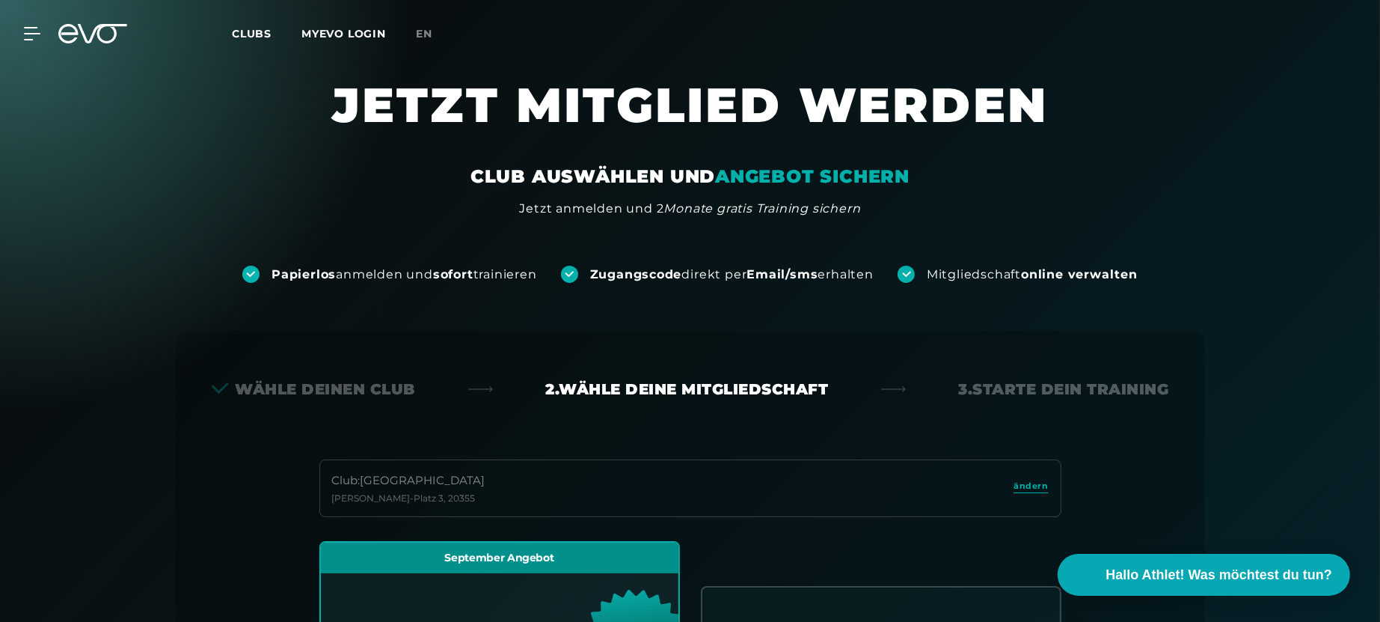
click at [256, 270] on div "Papierlos anmelden und sofort trainieren" at bounding box center [389, 274] width 295 height 17
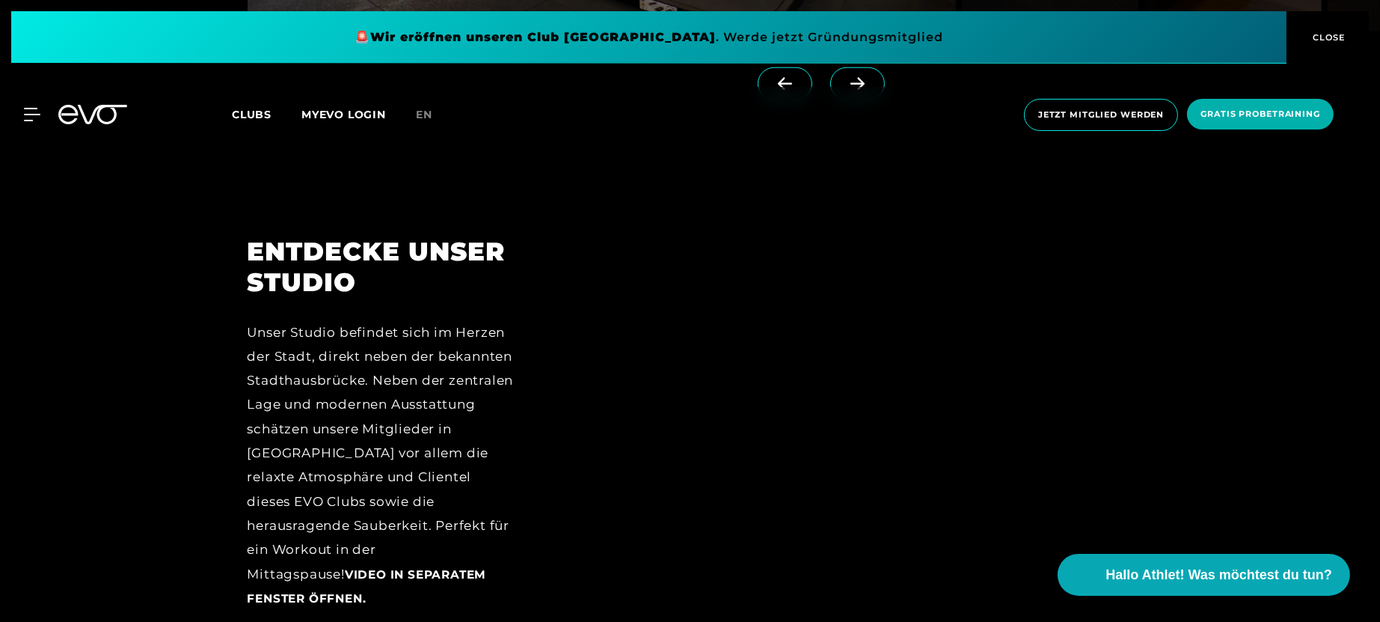
scroll to position [1872, 0]
click at [39, 106] on div "MyEVO Login Über EVO Mitgliedschaften Probetraining TAGESPASS EVO Studios [GEOG…" at bounding box center [690, 115] width 1374 height 56
click at [36, 113] on icon at bounding box center [35, 114] width 22 height 13
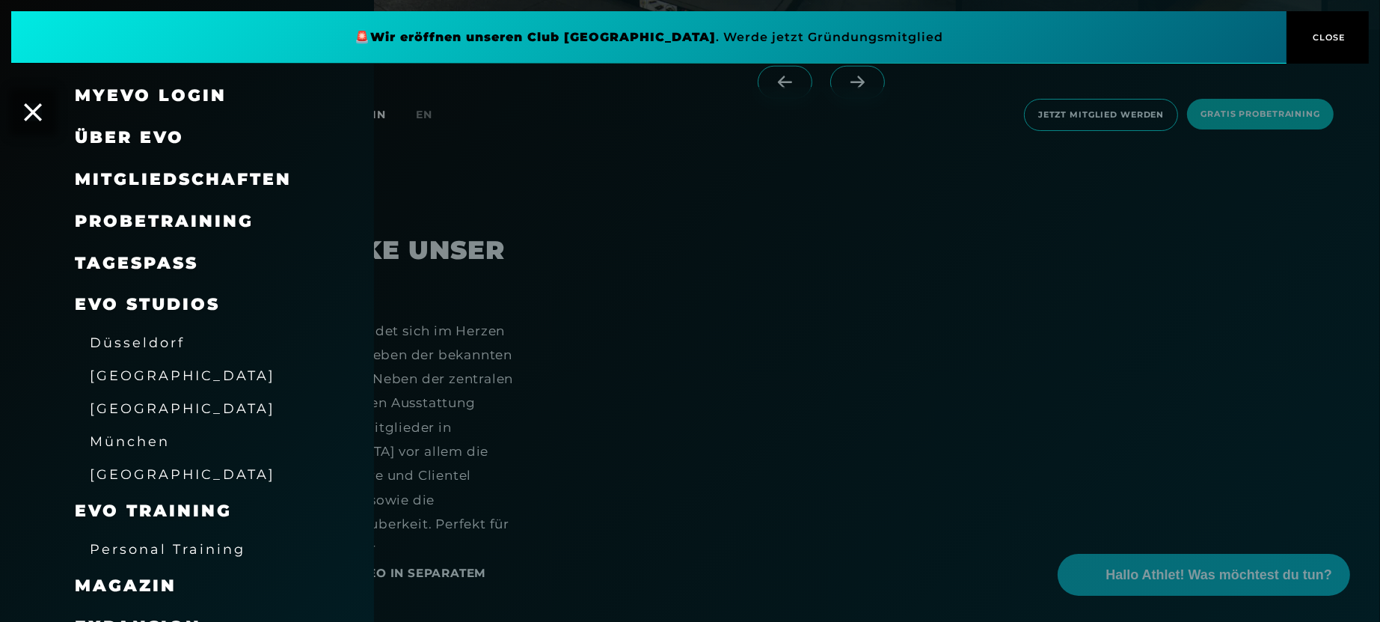
click at [119, 418] on div "[GEOGRAPHIC_DATA]" at bounding box center [183, 408] width 186 height 24
click at [129, 407] on span "[GEOGRAPHIC_DATA]" at bounding box center [183, 408] width 186 height 16
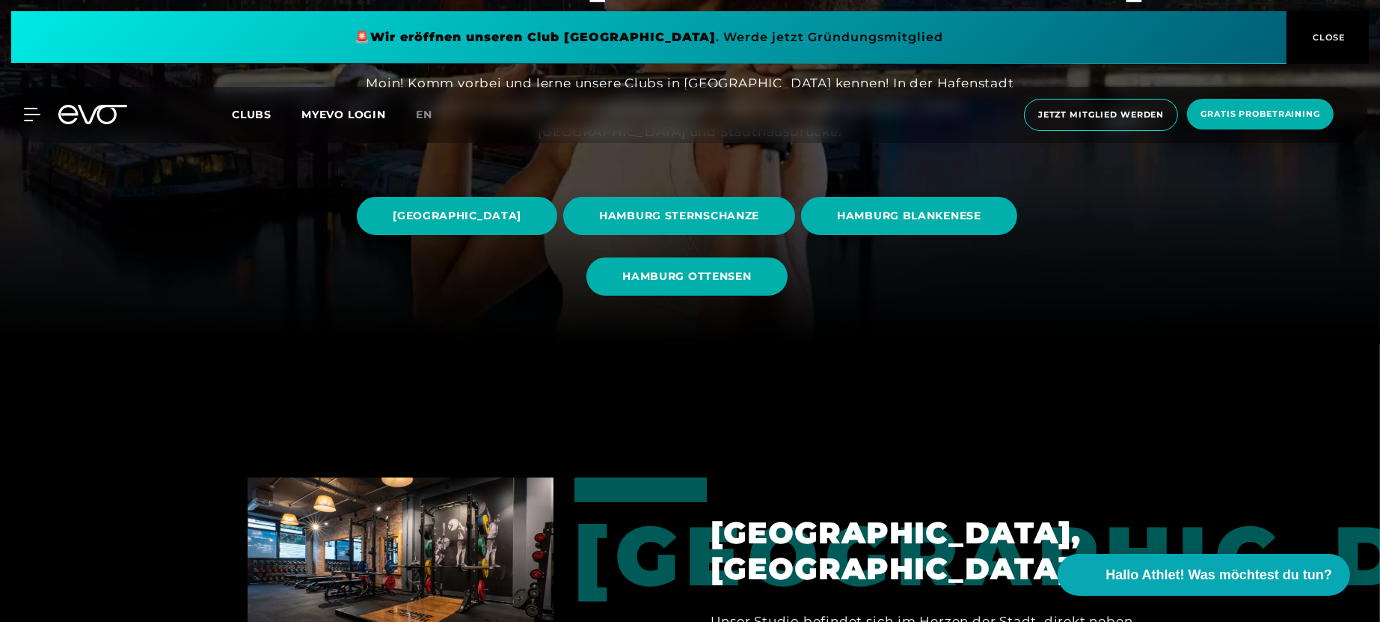
scroll to position [275, 0]
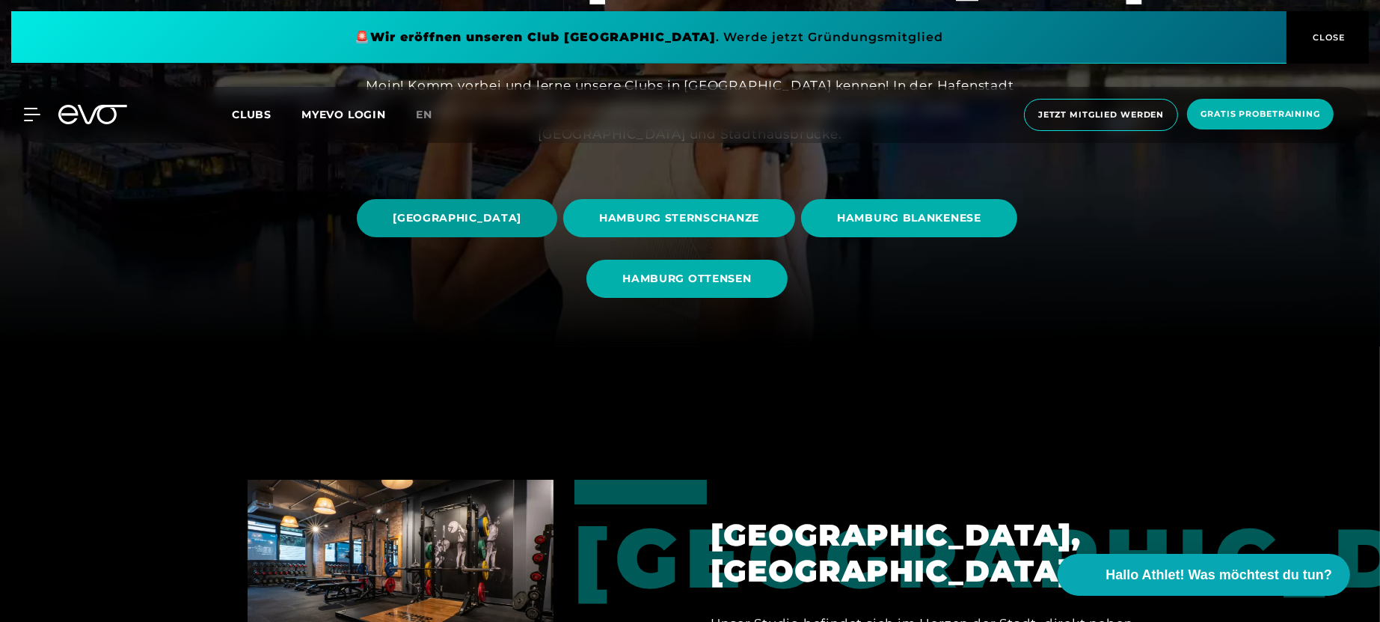
click at [557, 227] on span "[GEOGRAPHIC_DATA]" at bounding box center [457, 218] width 200 height 38
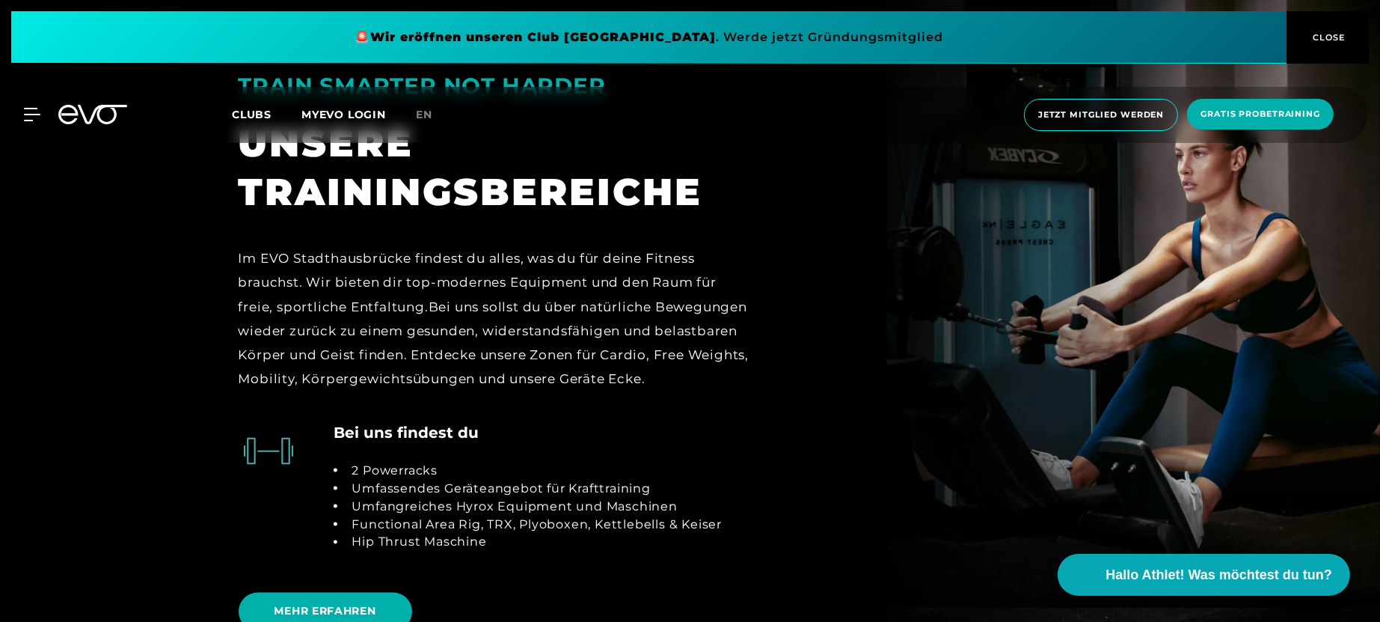
scroll to position [3049, 0]
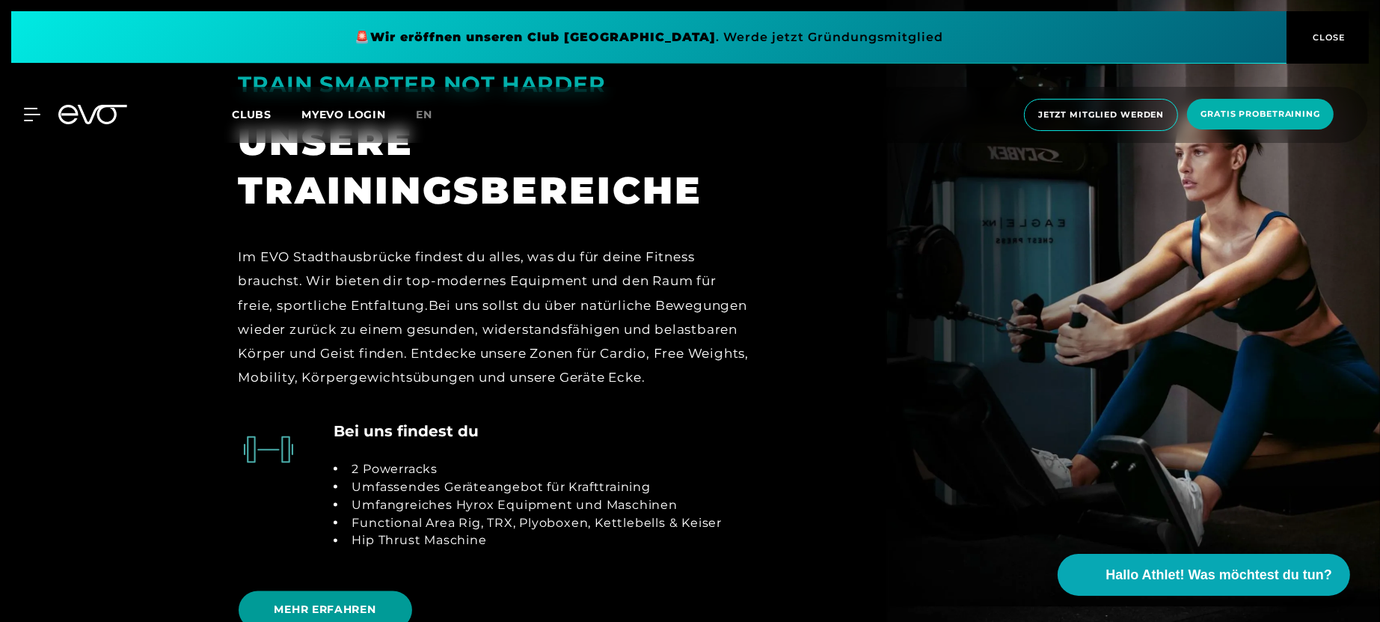
click at [370, 497] on span "MEHR ERFAHREN" at bounding box center [326, 610] width 102 height 16
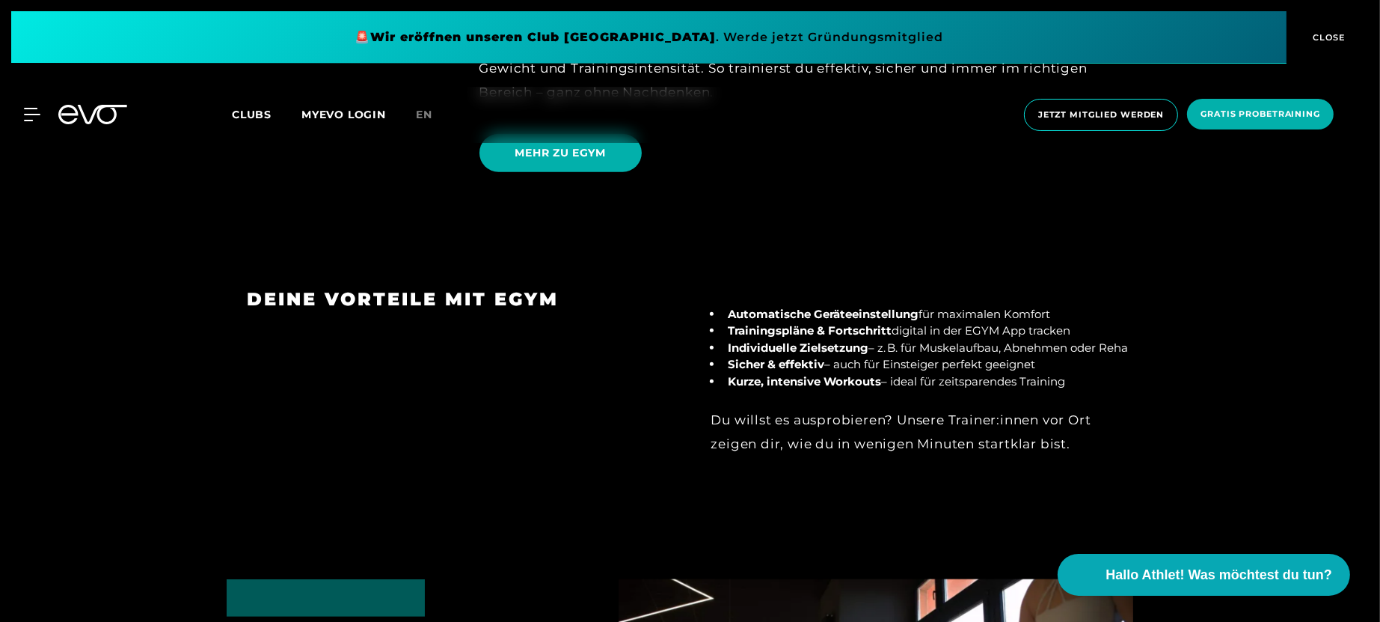
scroll to position [1861, 0]
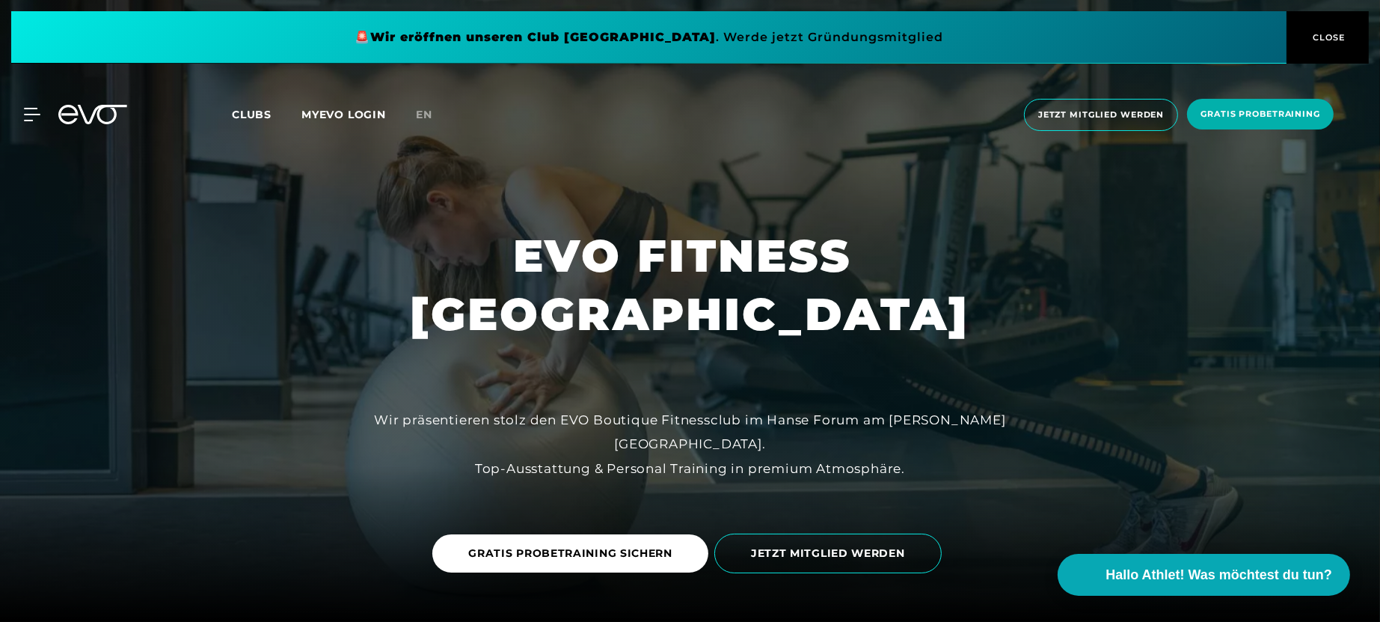
click at [247, 113] on span "Clubs" at bounding box center [252, 114] width 40 height 13
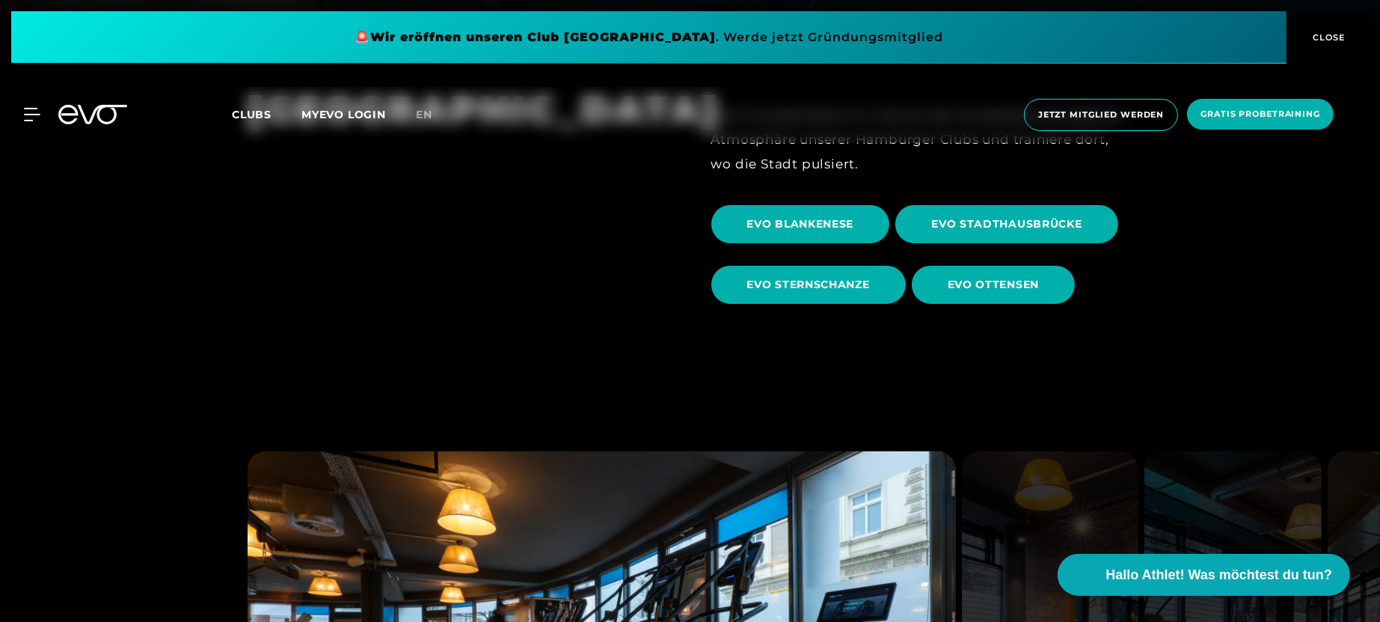
scroll to position [585, 0]
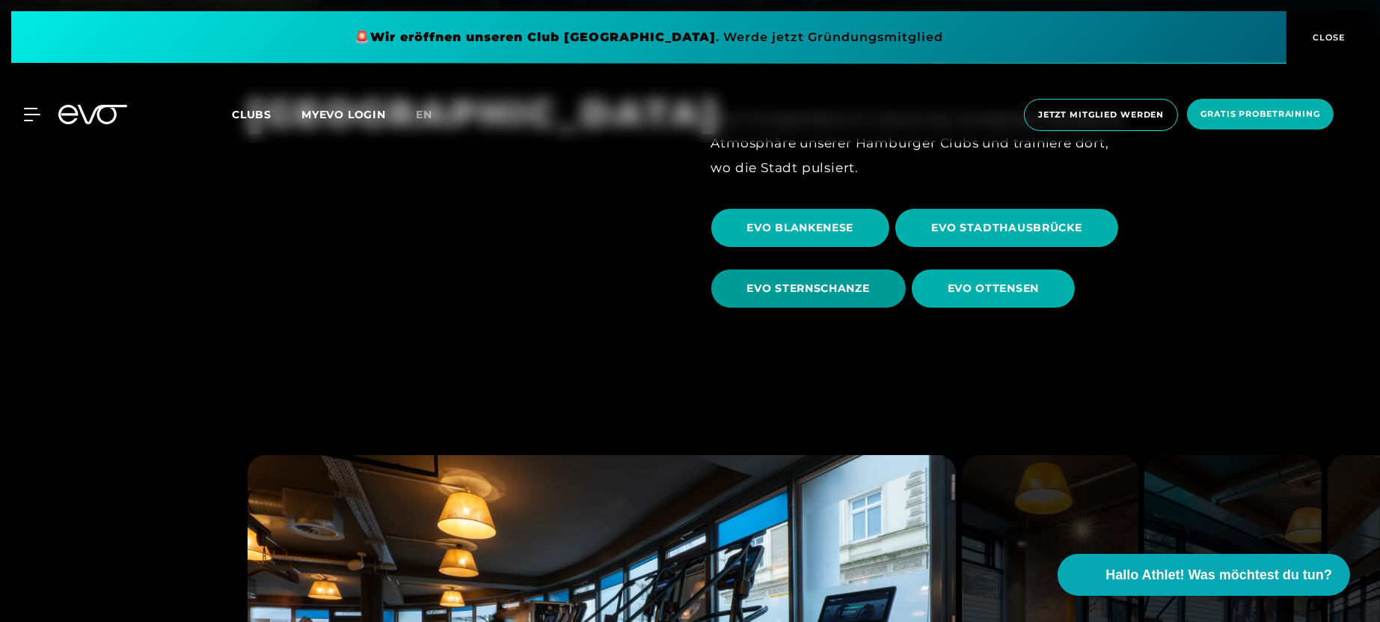
click at [796, 306] on span "EVO STERNSCHANZE" at bounding box center [808, 288] width 195 height 38
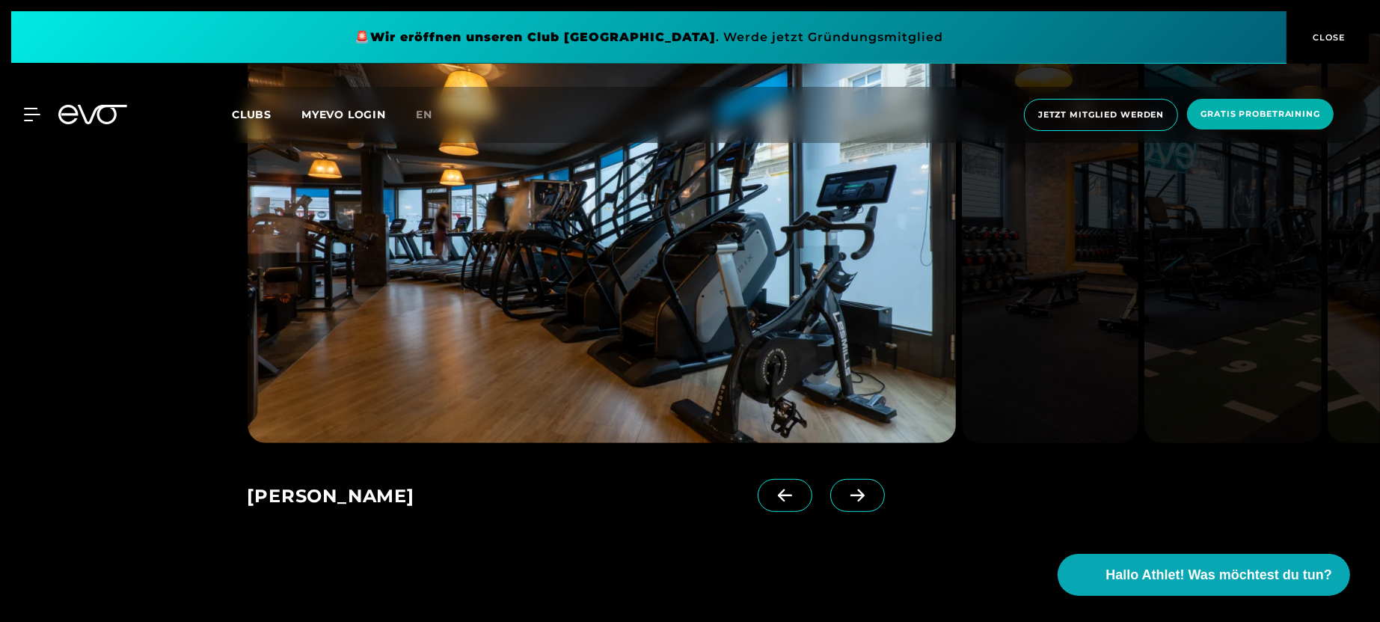
scroll to position [987, 0]
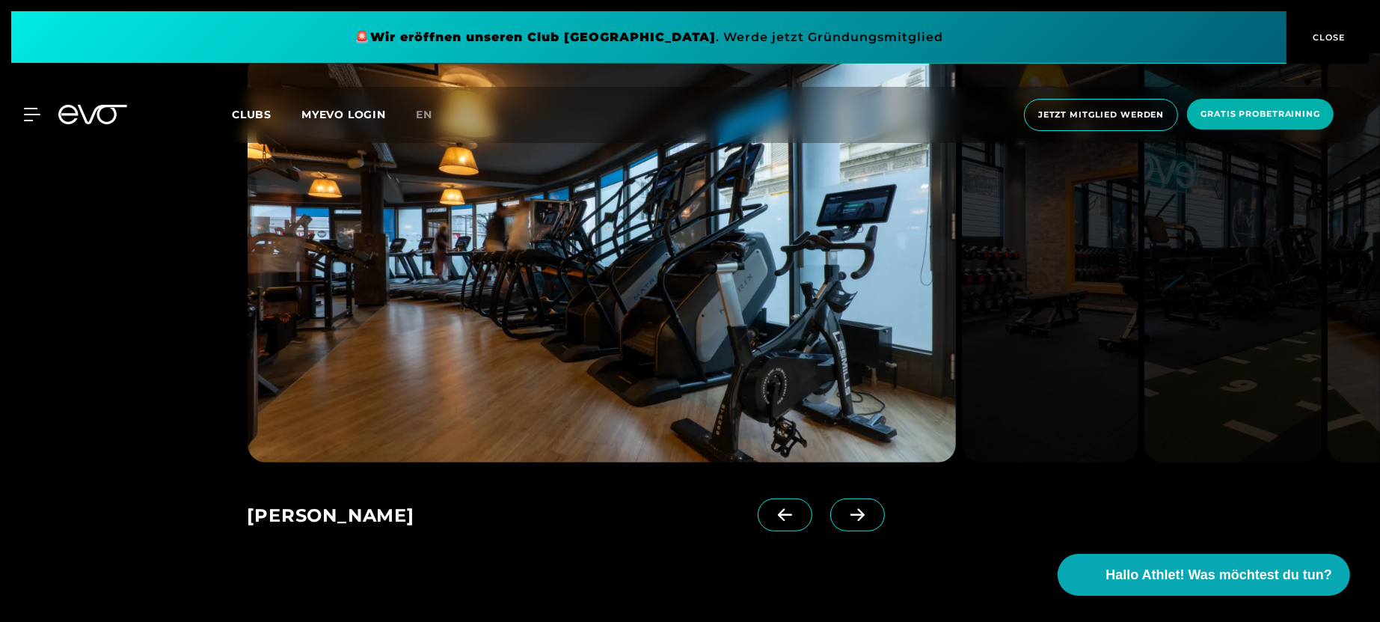
click at [830, 492] on div "[PERSON_NAME] EVO Stadthausbrücke EVO Stadthausbrücke EVO Stadthausbrücke EVO B…" at bounding box center [558, 510] width 620 height 96
click at [832, 497] on span at bounding box center [857, 514] width 55 height 33
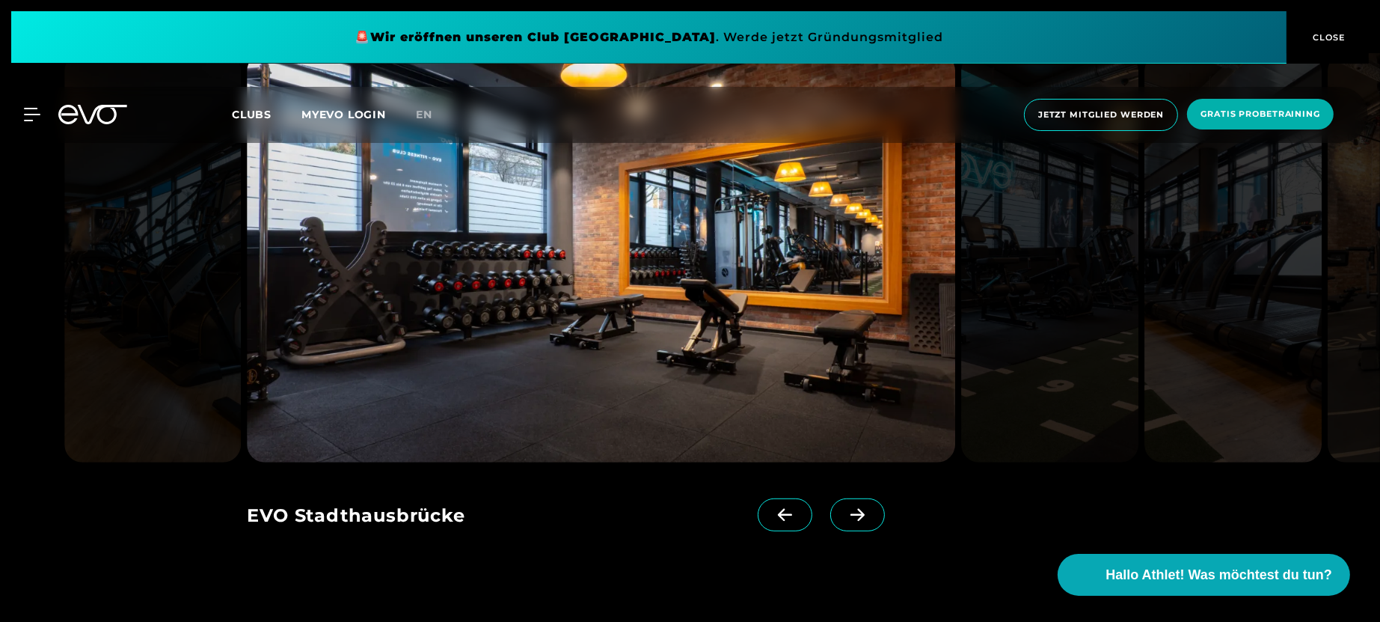
click at [832, 497] on span at bounding box center [857, 514] width 55 height 33
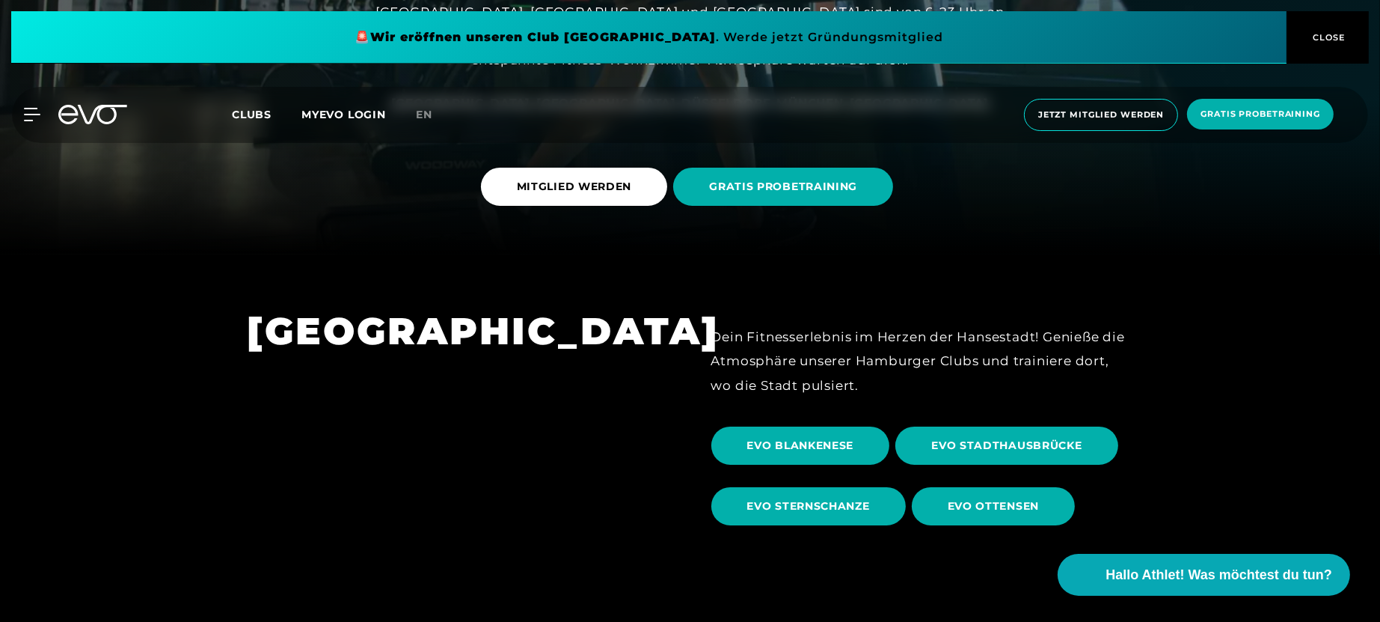
scroll to position [364, 0]
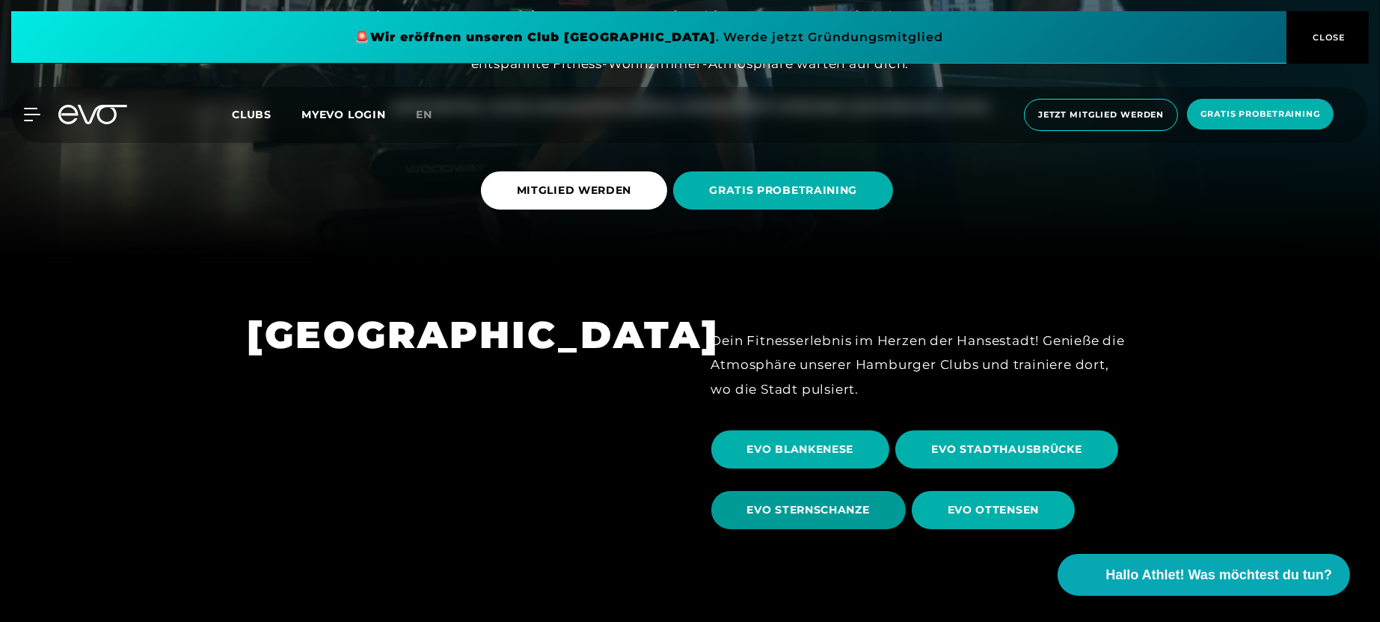
click at [814, 497] on span "EVO STERNSCHANZE" at bounding box center [808, 510] width 195 height 38
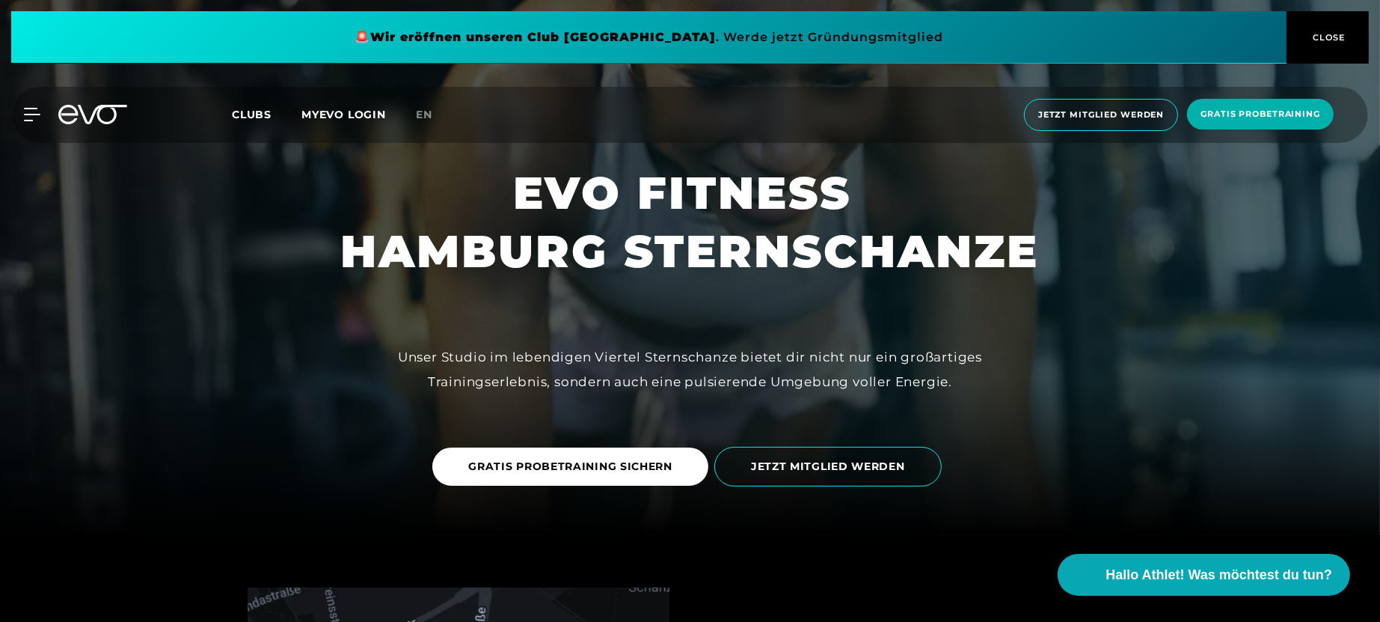
scroll to position [84, 0]
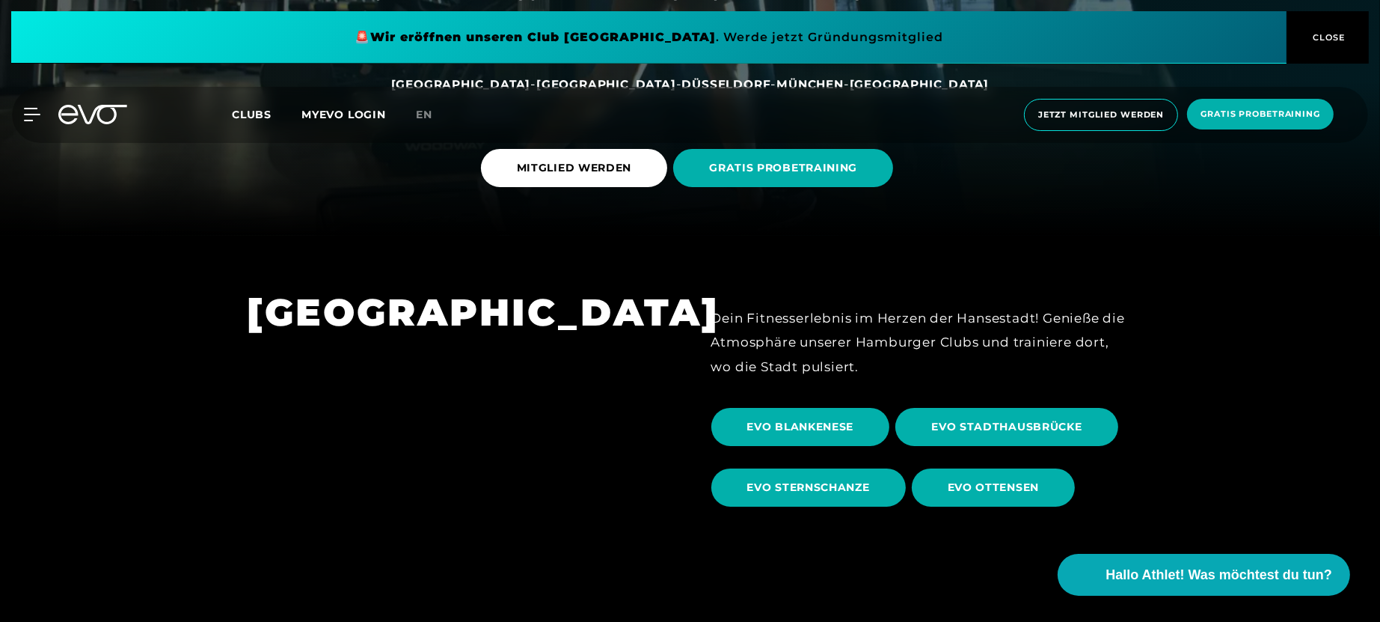
scroll to position [411, 0]
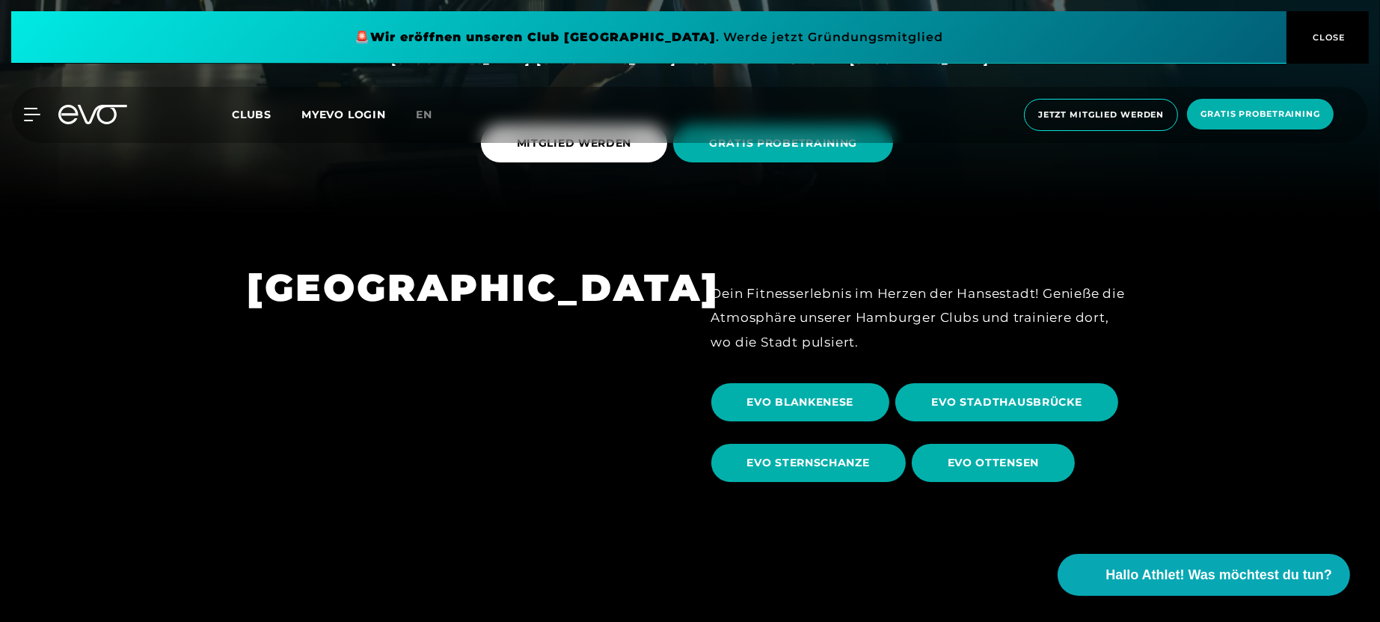
click at [1042, 424] on link "EVO STADTHAUSBRÜCKE" at bounding box center [1009, 402] width 228 height 61
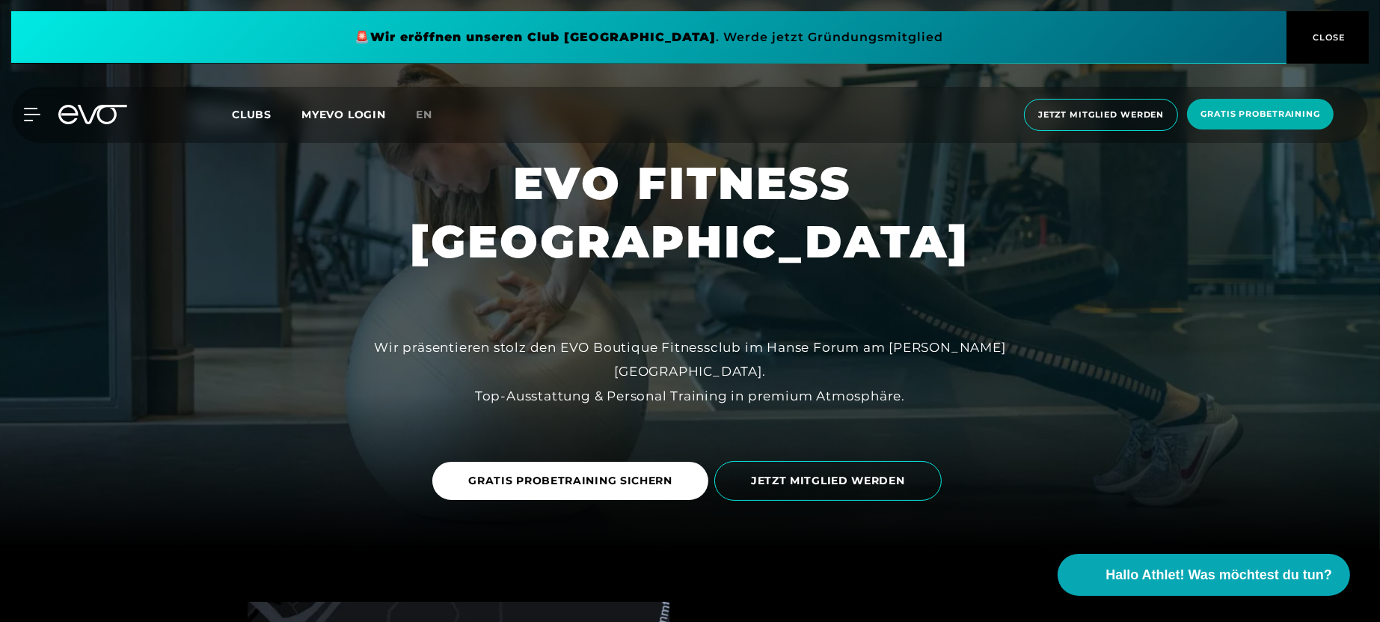
scroll to position [74, 0]
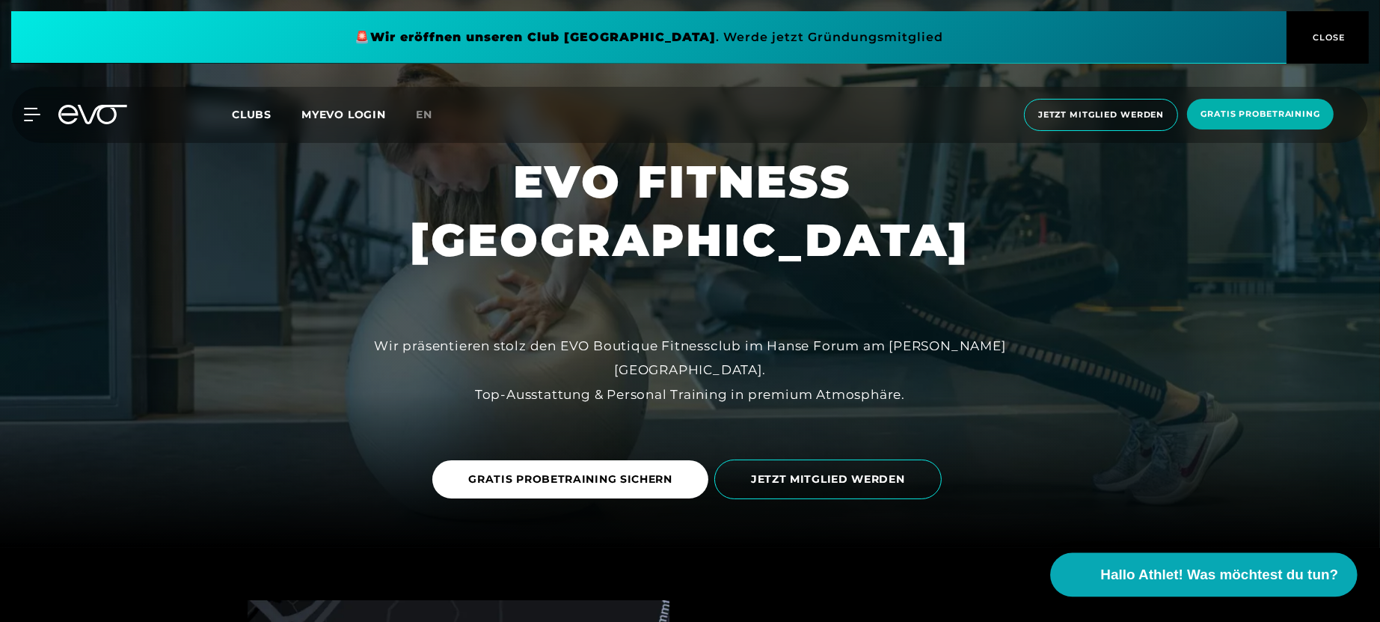
click at [1103, 497] on span "Hallo Athlet! Was möchtest du tun?" at bounding box center [1220, 574] width 238 height 21
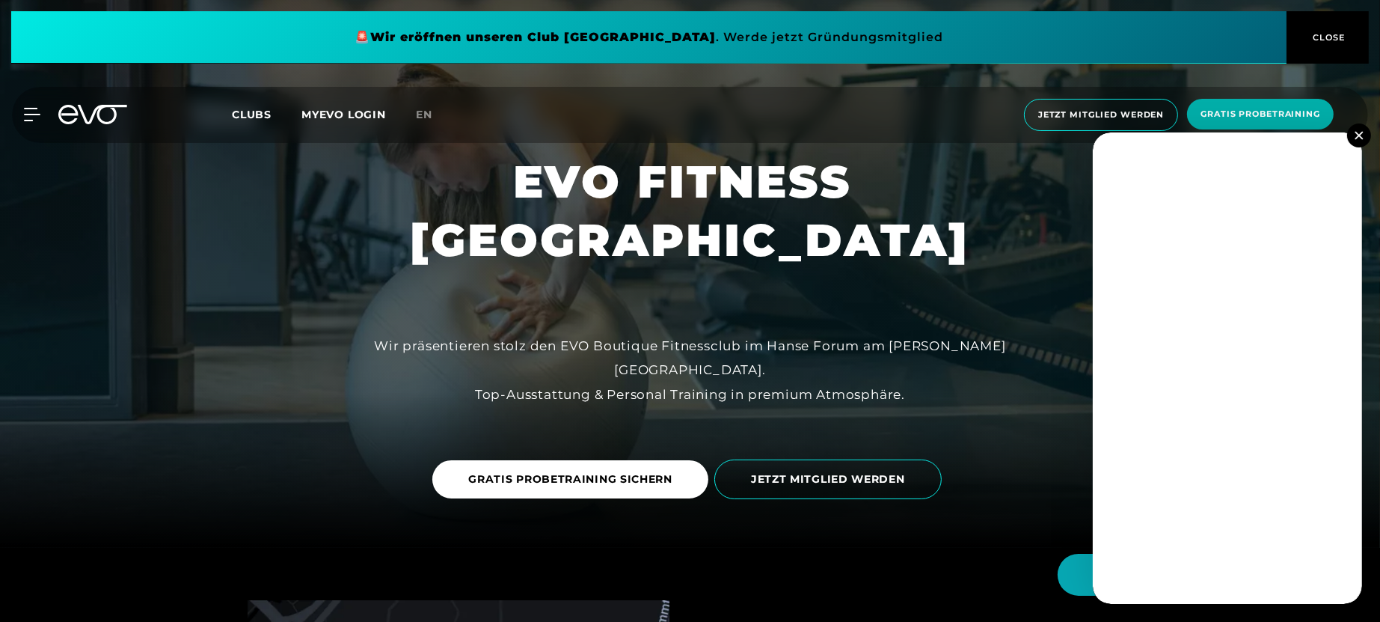
click at [1103, 131] on img at bounding box center [1359, 135] width 8 height 8
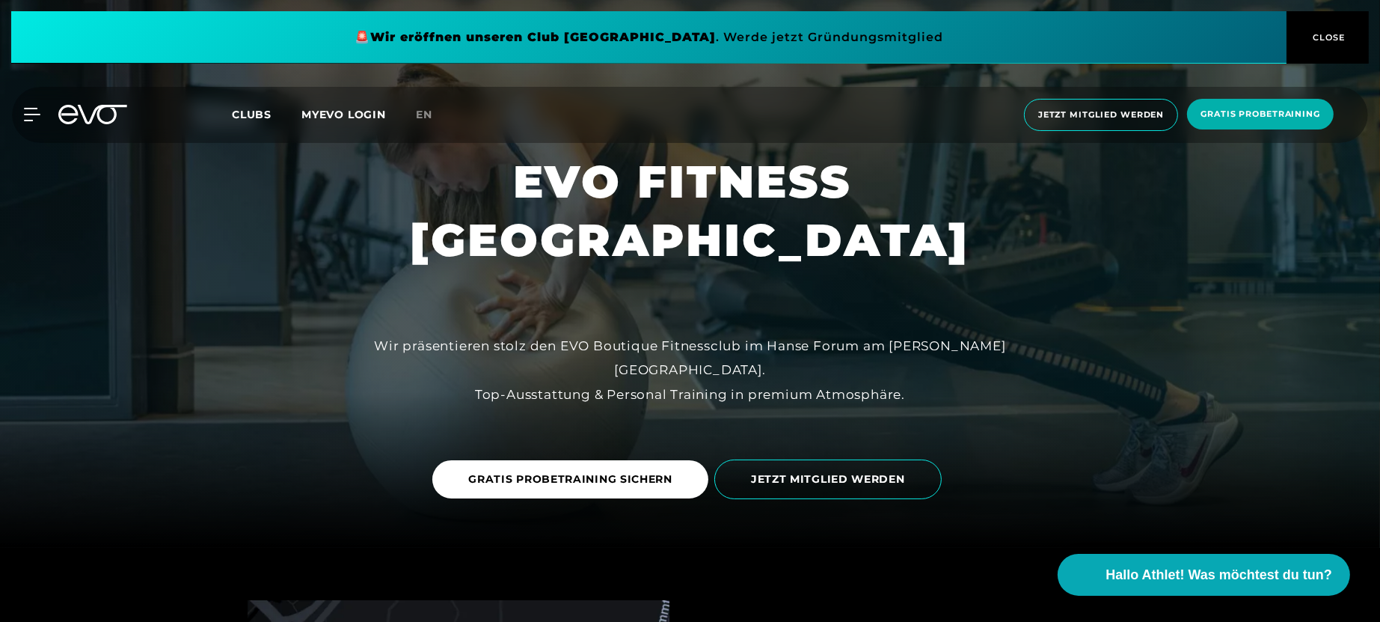
click at [1103, 38] on span "CLOSE" at bounding box center [1328, 37] width 82 height 13
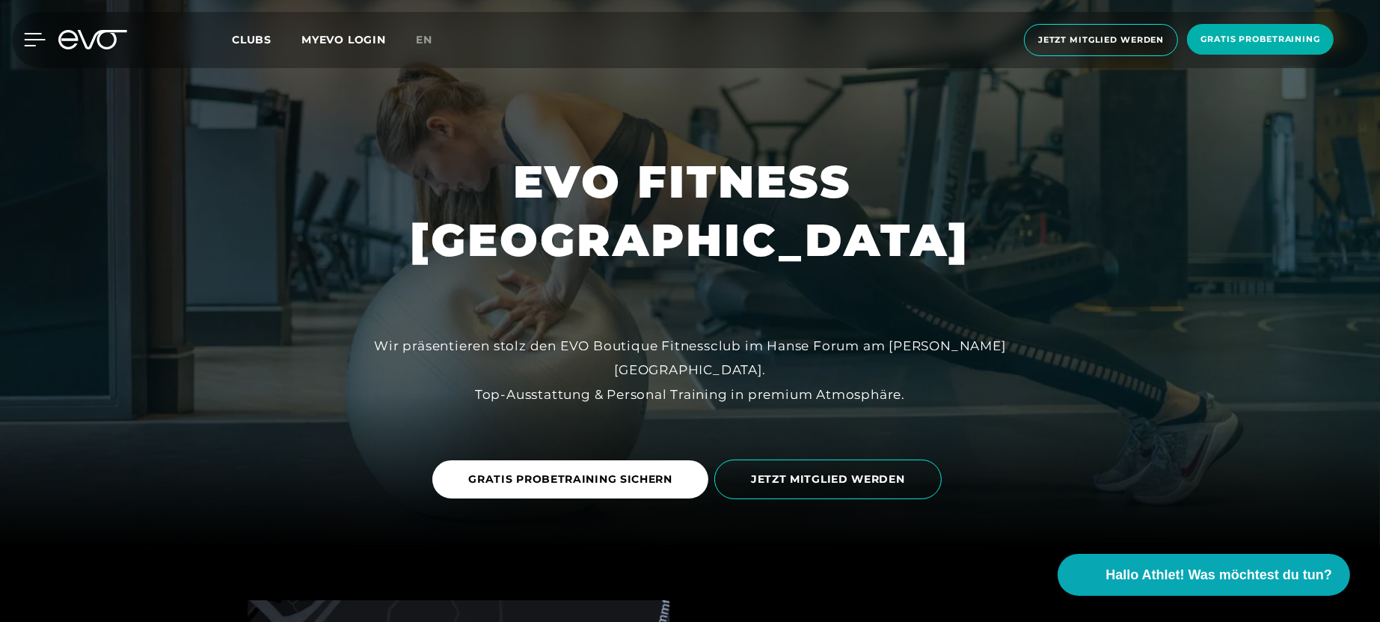
click at [36, 36] on icon at bounding box center [35, 39] width 22 height 13
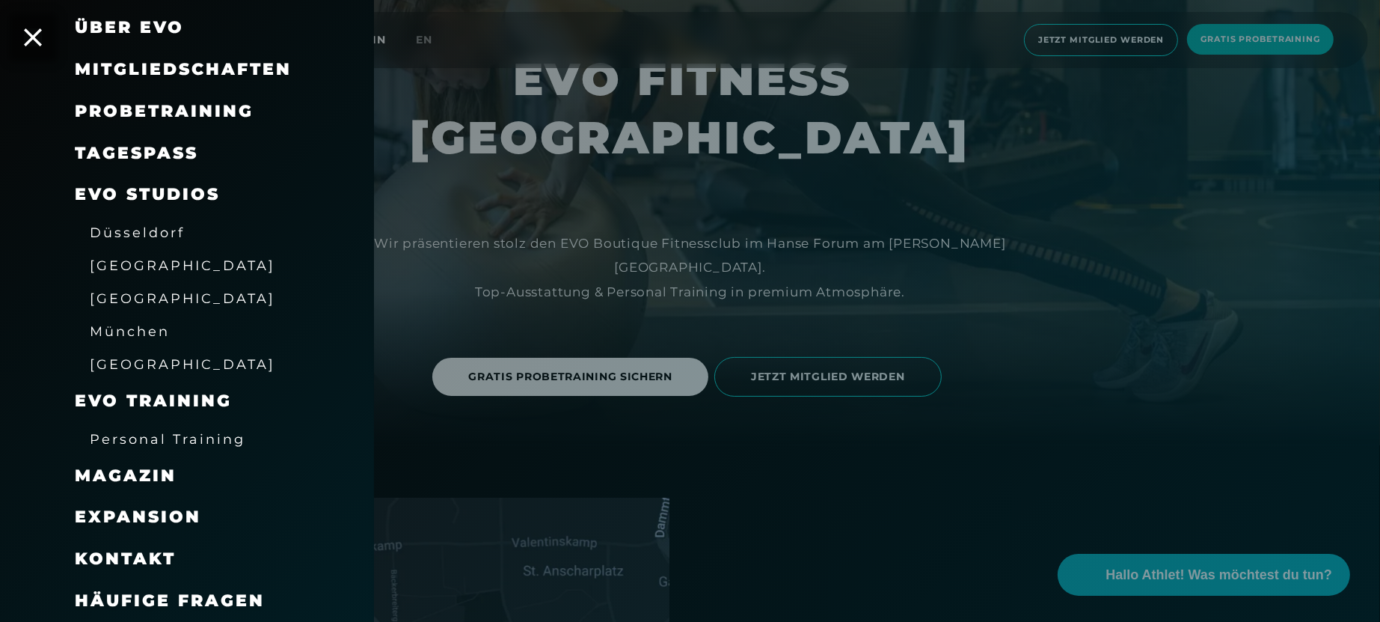
scroll to position [0, 0]
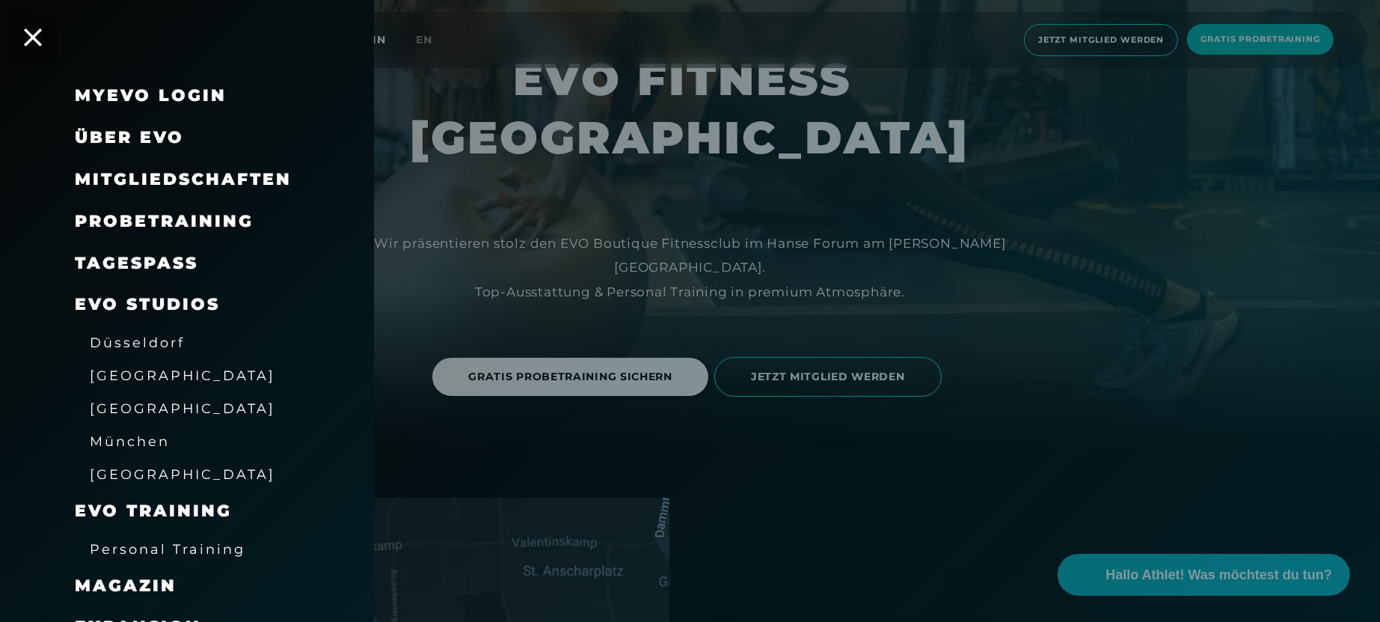
click at [155, 144] on span "Über EVO" at bounding box center [129, 137] width 109 height 20
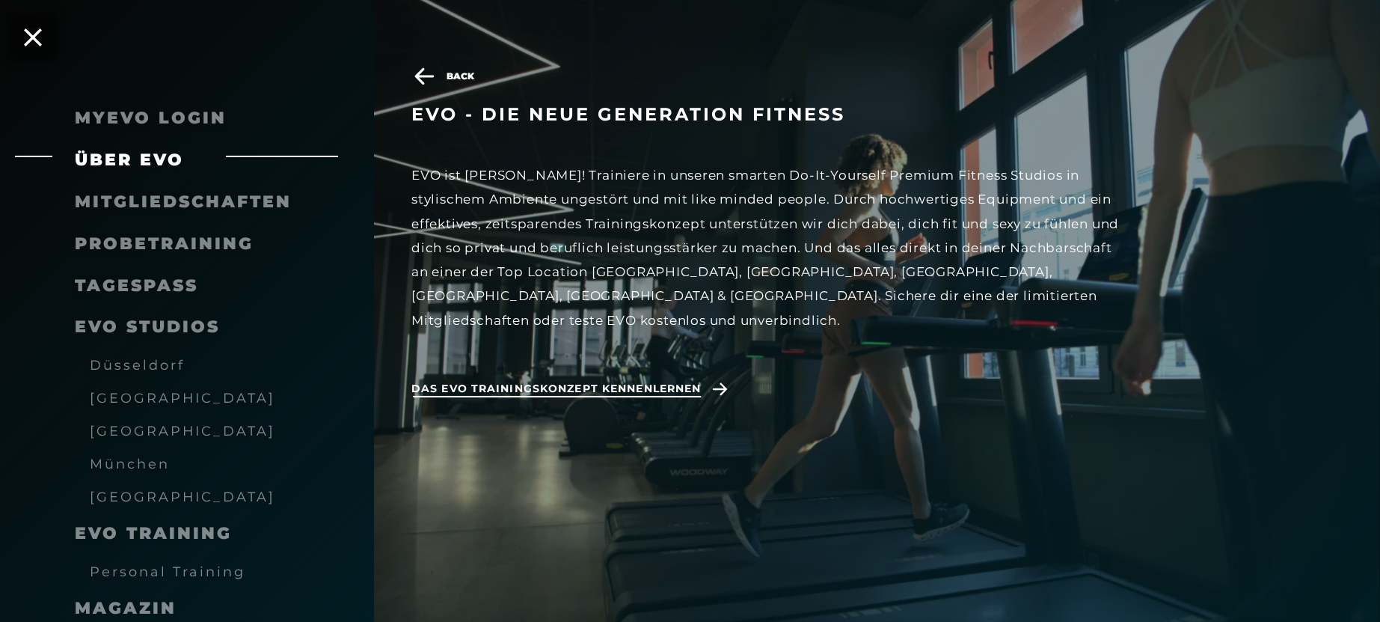
scroll to position [303, 0]
click at [619, 381] on span "Das EVO Trainingskonzept kennenlernen" at bounding box center [556, 389] width 290 height 16
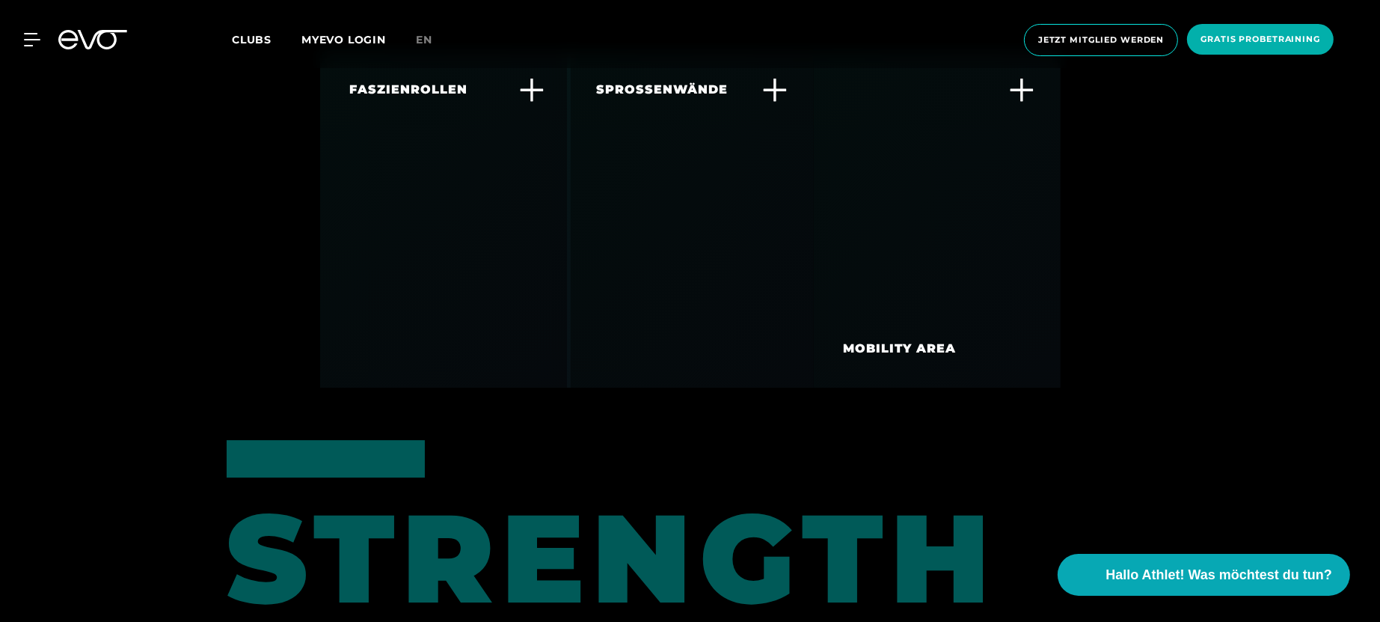
scroll to position [5590, 0]
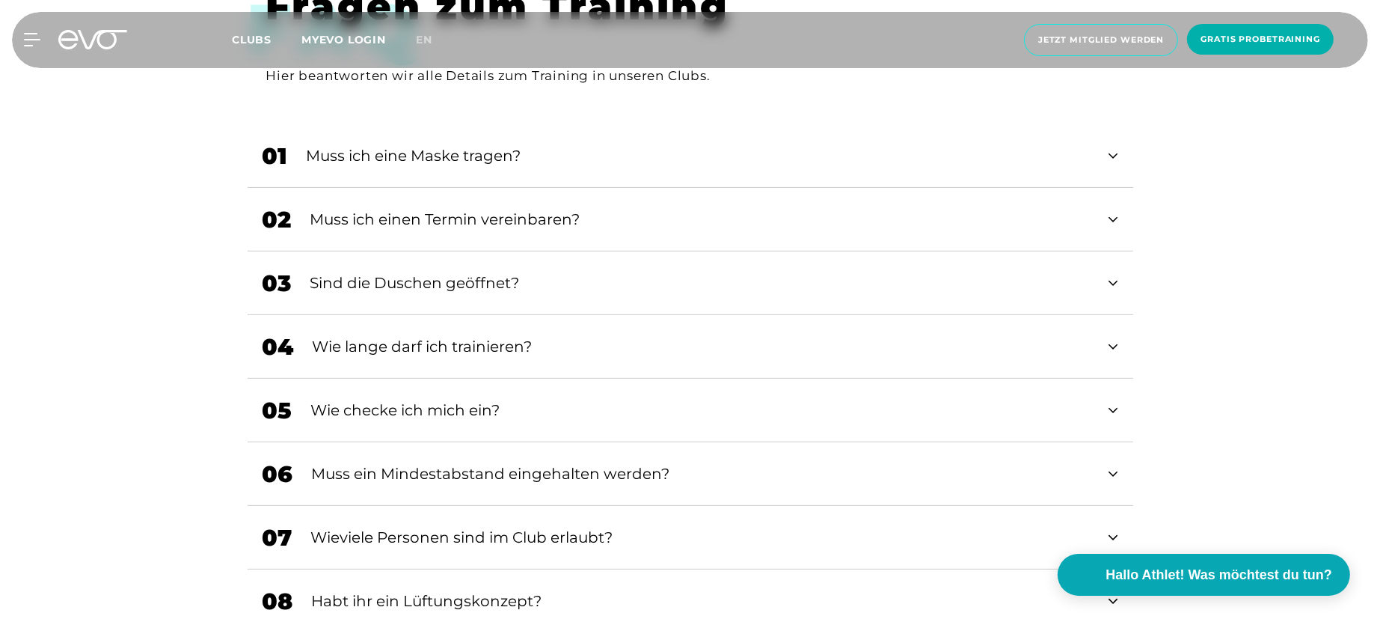
scroll to position [780, 0]
click at [778, 293] on div "03 Sind die Duschen geöffnet?" at bounding box center [691, 283] width 886 height 64
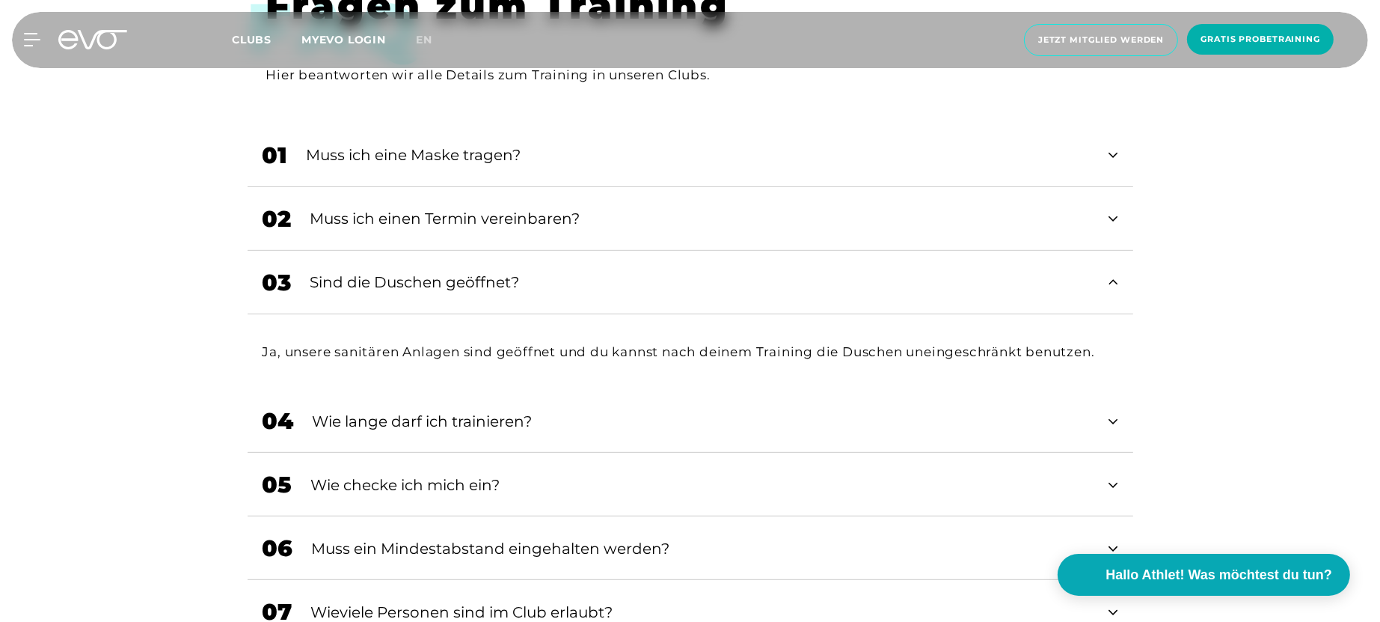
click at [352, 453] on div "05 Wie checke ich mich ein?" at bounding box center [691, 485] width 886 height 64
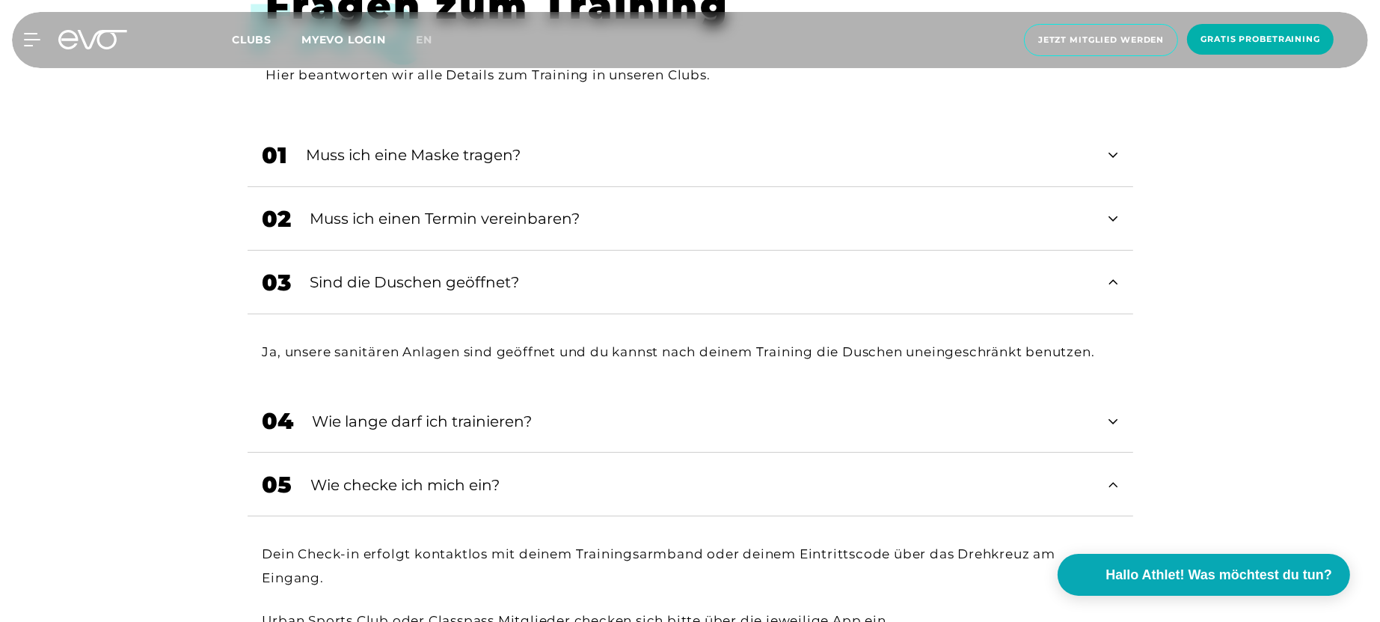
click at [325, 400] on div "04 Wie lange darf ich trainieren?" at bounding box center [691, 421] width 886 height 64
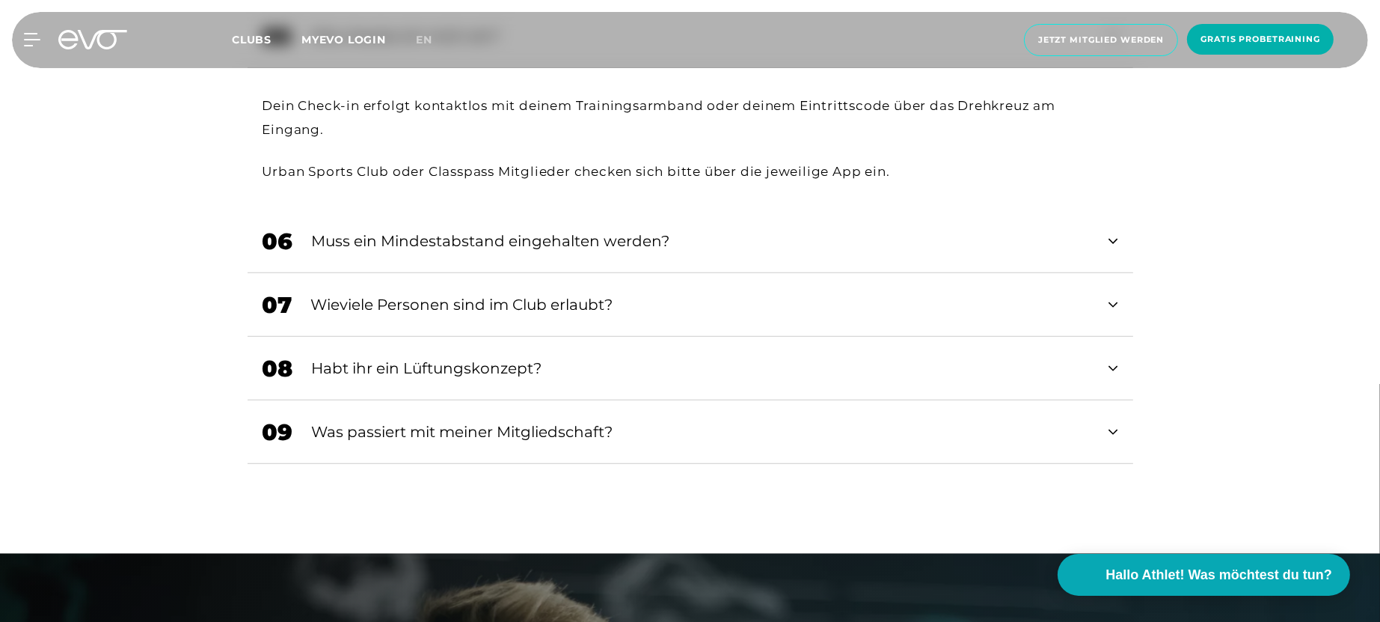
scroll to position [1328, 0]
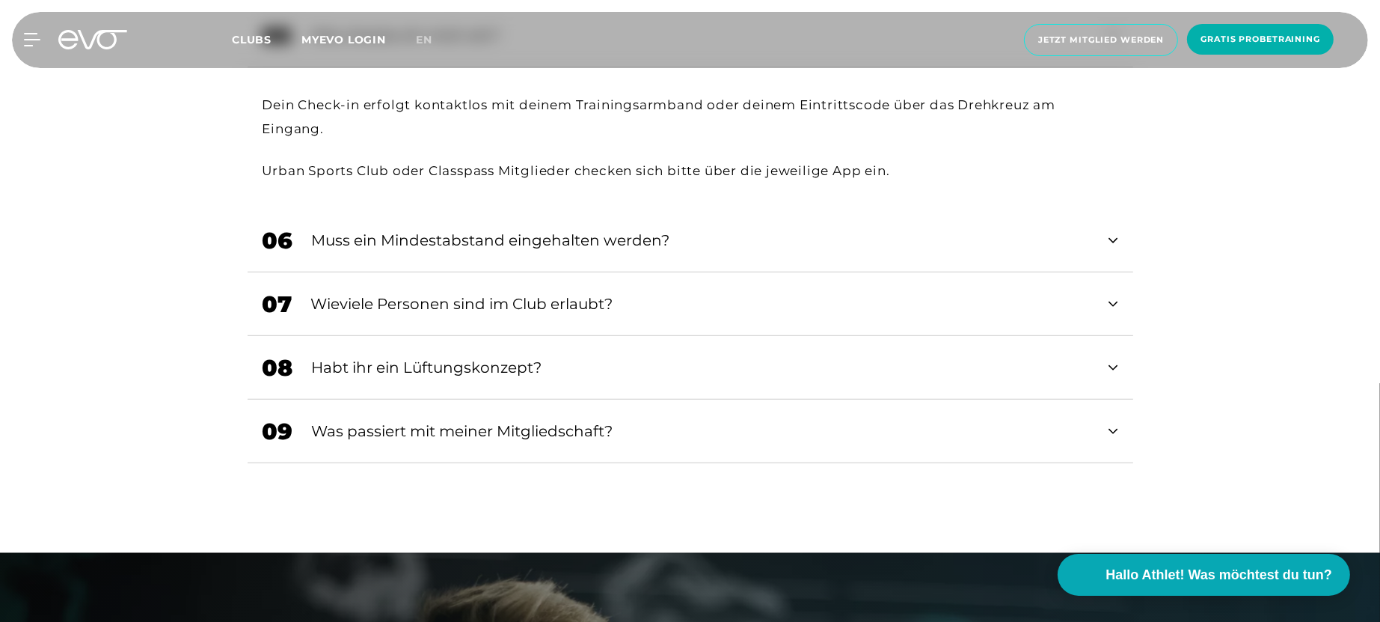
click at [363, 308] on div "Wieviele Personen sind im Club erlaubt?" at bounding box center [701, 304] width 780 height 22
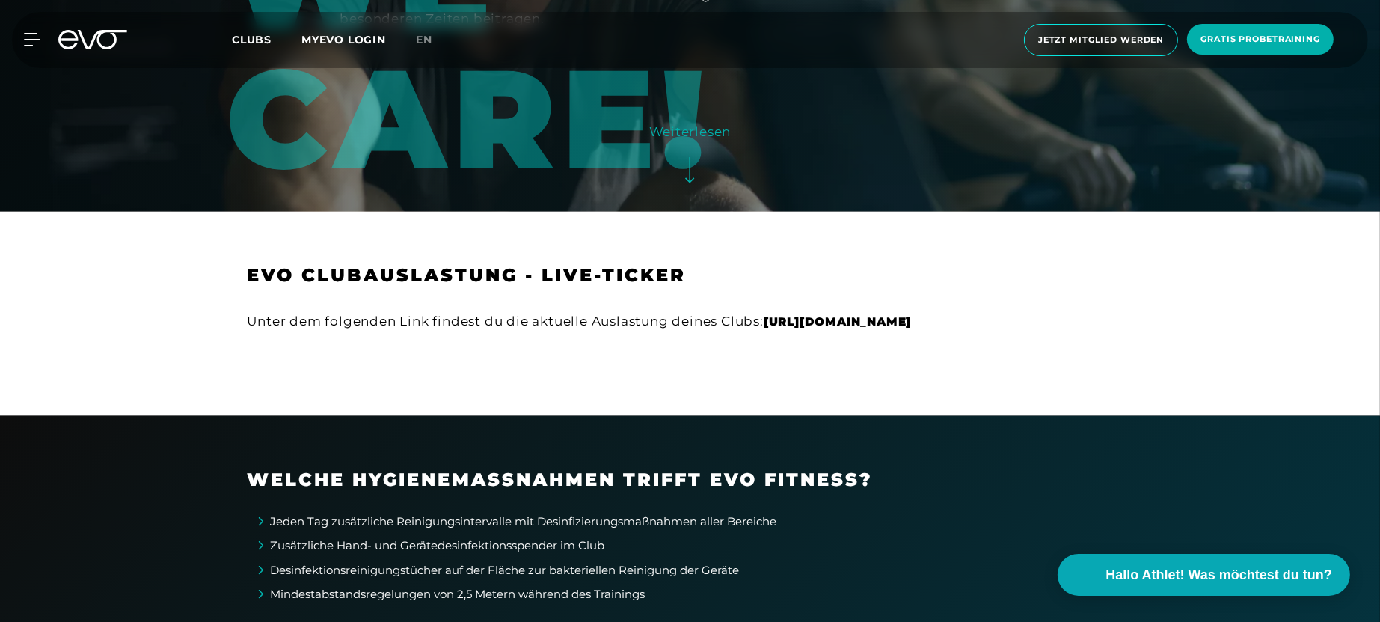
scroll to position [2392, 0]
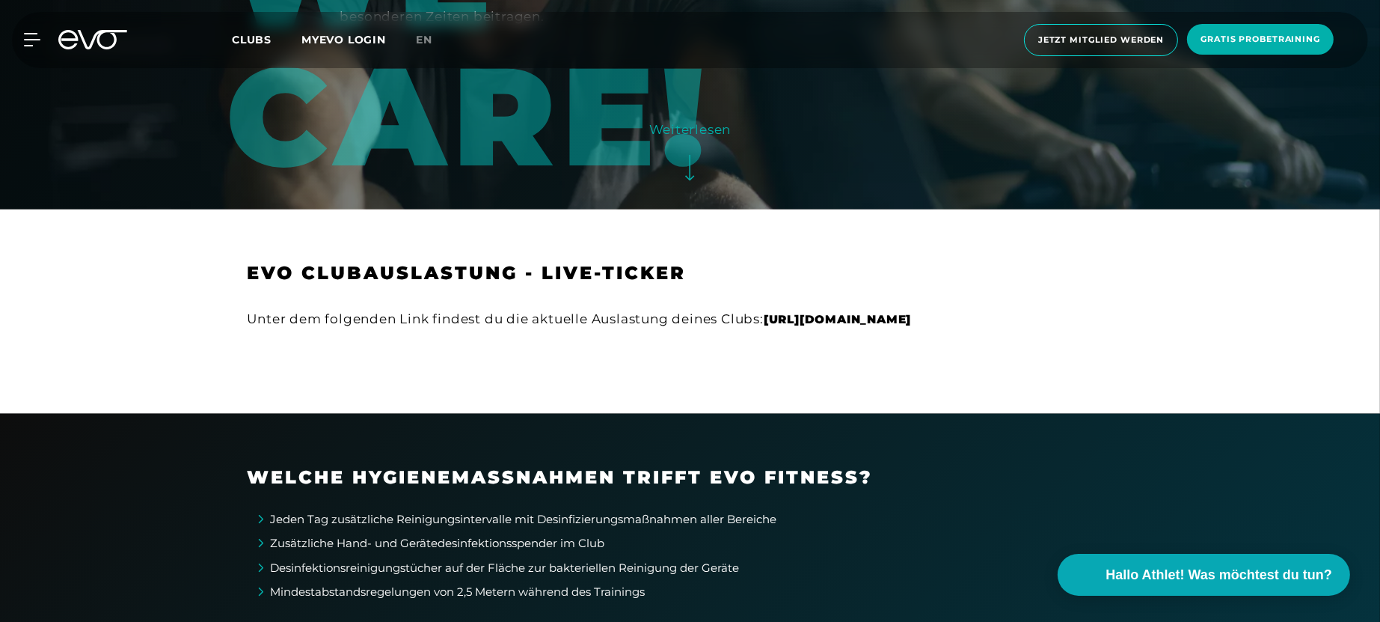
click at [764, 326] on strong "https://visits.evofitness.de" at bounding box center [837, 319] width 147 height 14
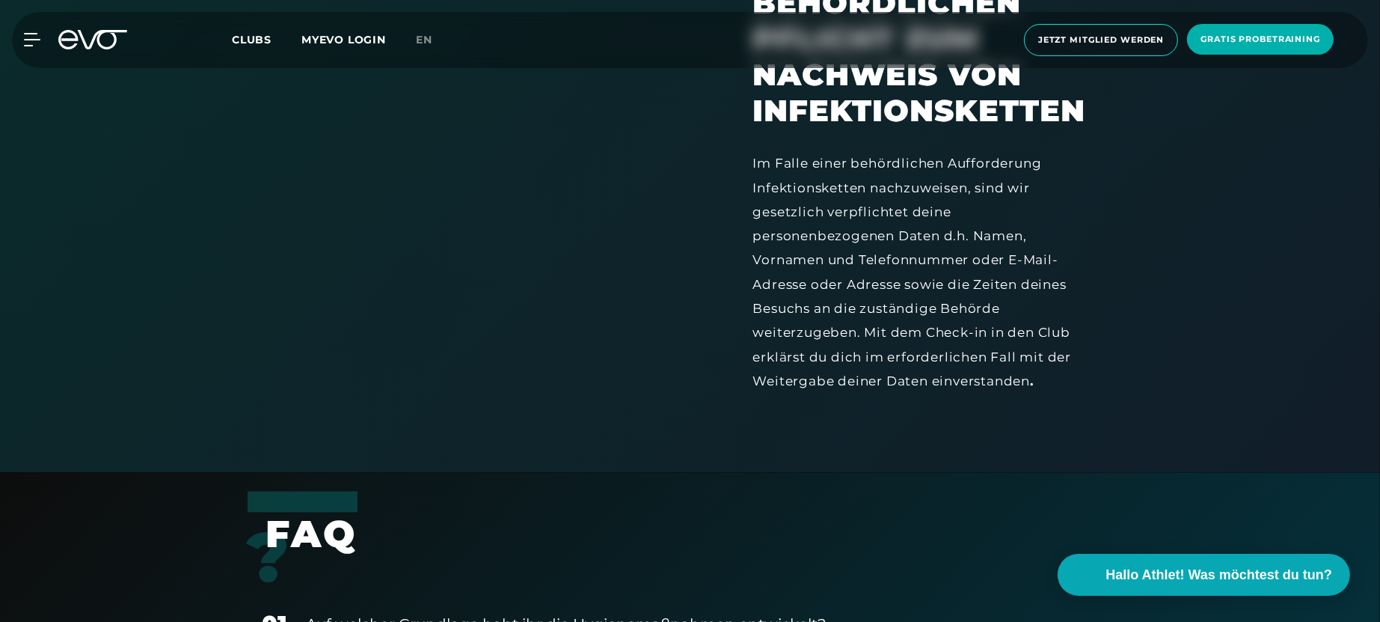
scroll to position [4156, 0]
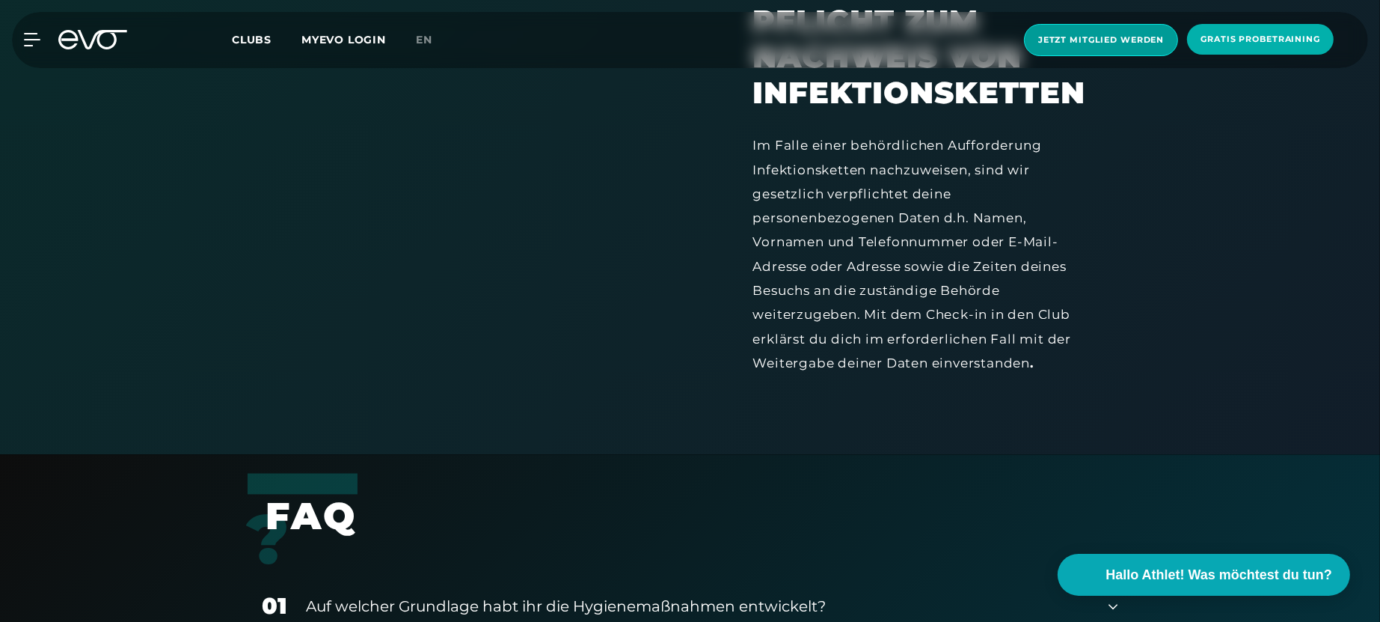
click at [1062, 48] on span "Jetzt Mitglied werden" at bounding box center [1101, 40] width 154 height 32
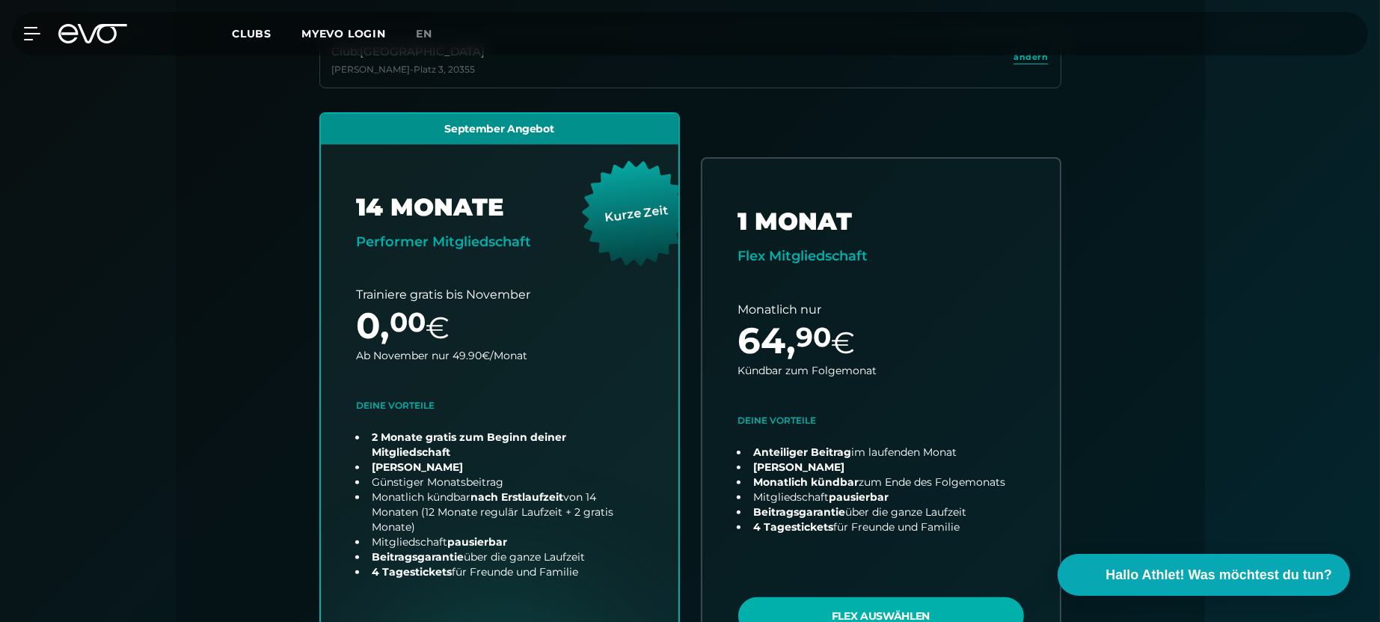
scroll to position [430, 0]
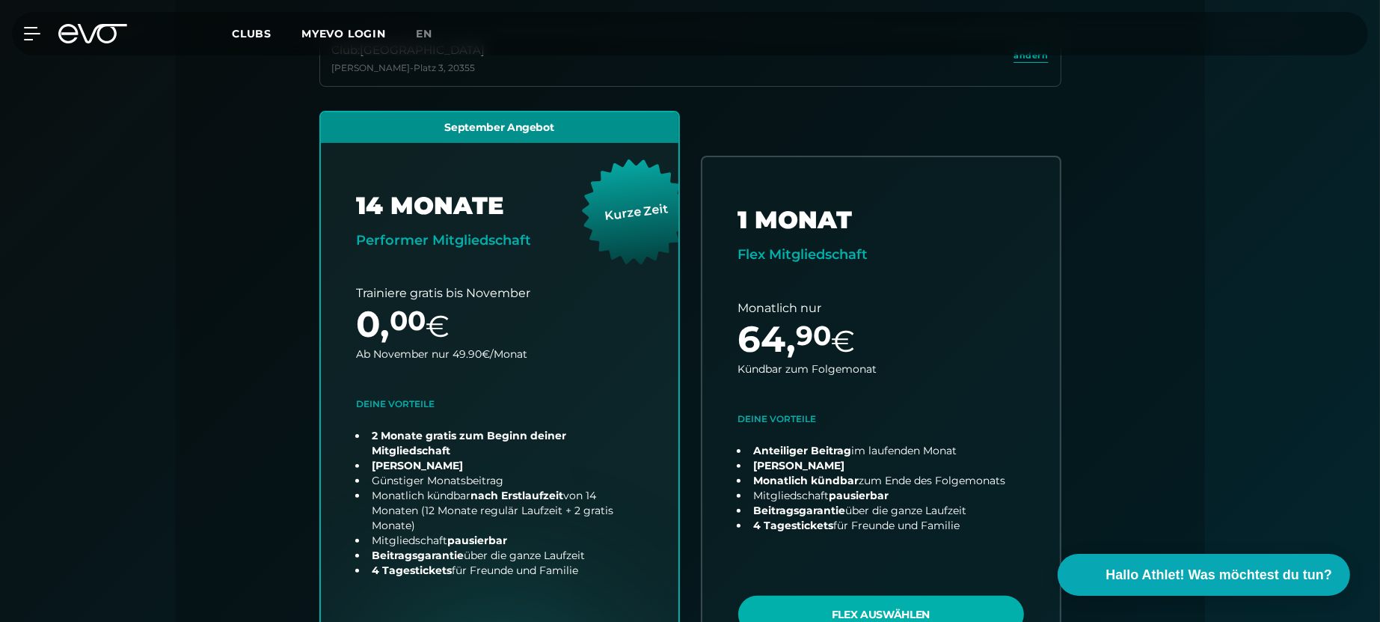
drag, startPoint x: 1348, startPoint y: 0, endPoint x: 1246, endPoint y: 203, distance: 227.5
click at [1246, 203] on div "Papierlos anmelden und sofort trainieren Zugangscode direkt per Email/sms erhal…" at bounding box center [690, 426] width 1380 height 1277
